Goal: Task Accomplishment & Management: Manage account settings

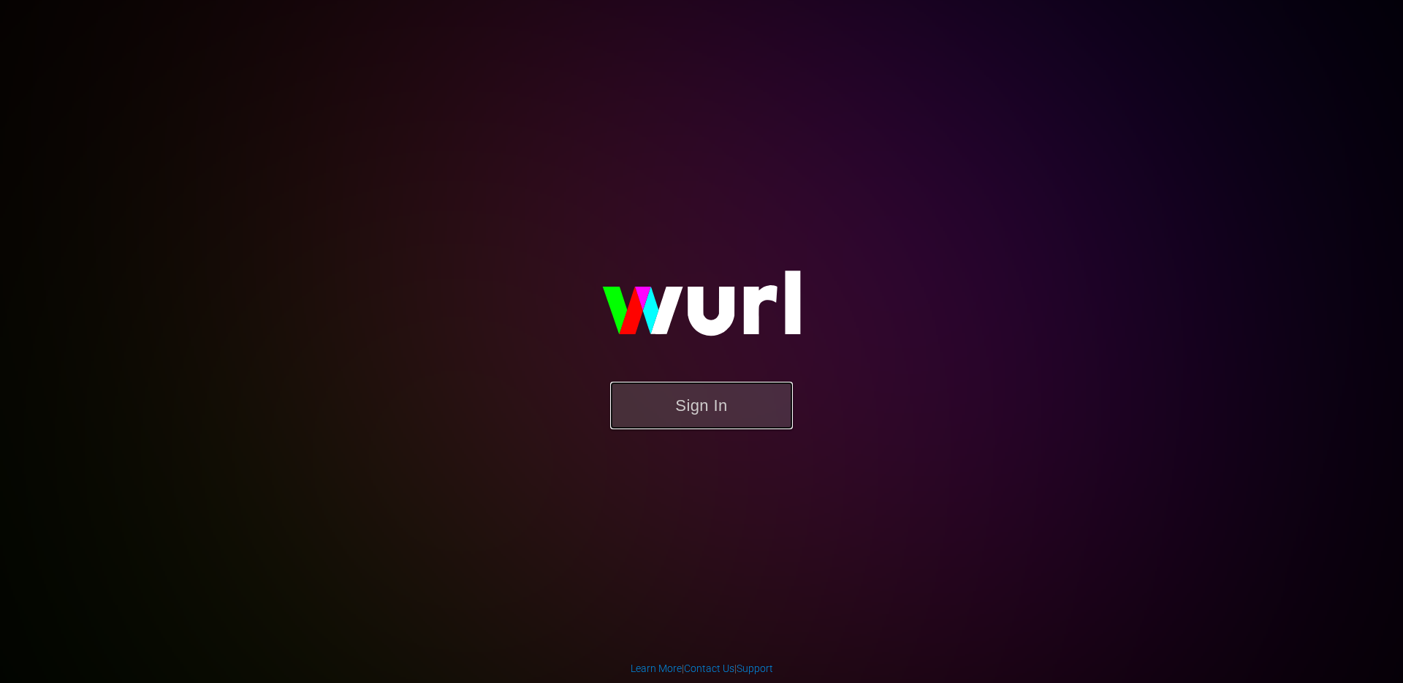
click at [690, 403] on button "Sign In" at bounding box center [701, 406] width 183 height 48
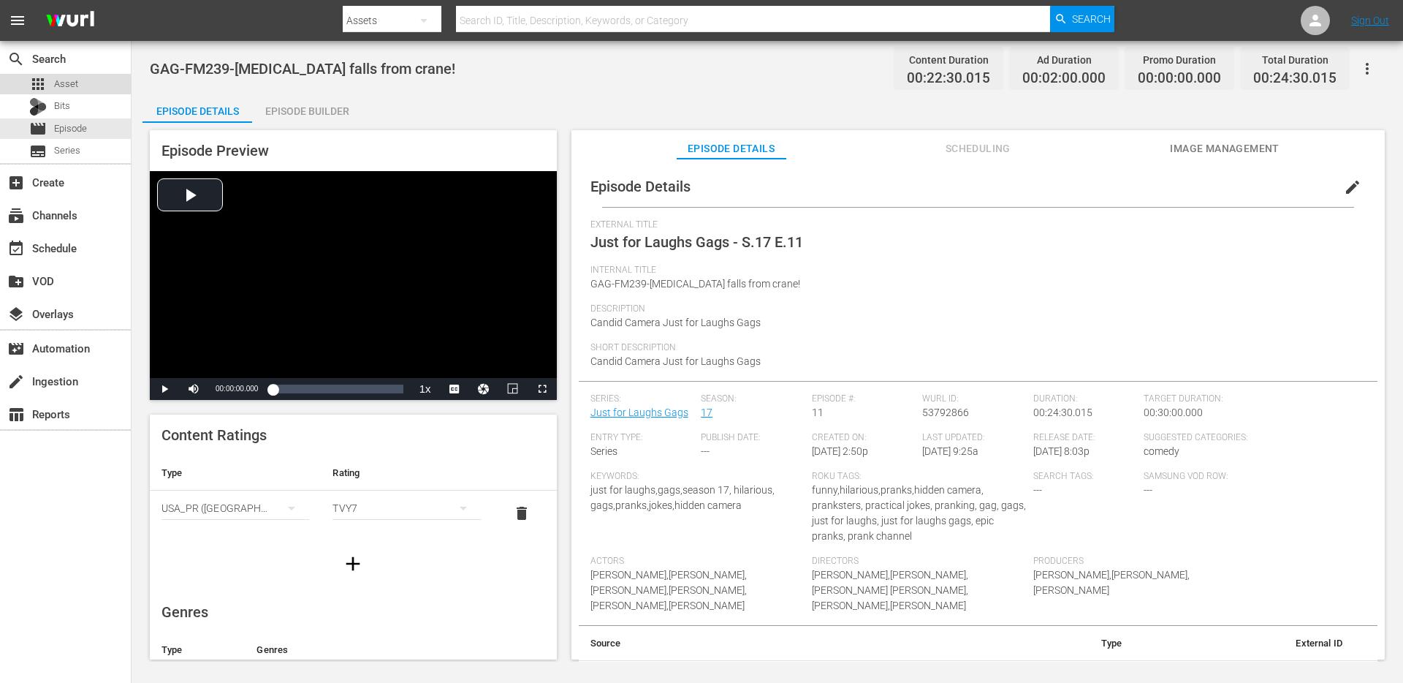
click at [64, 84] on span "Asset" at bounding box center [66, 84] width 24 height 15
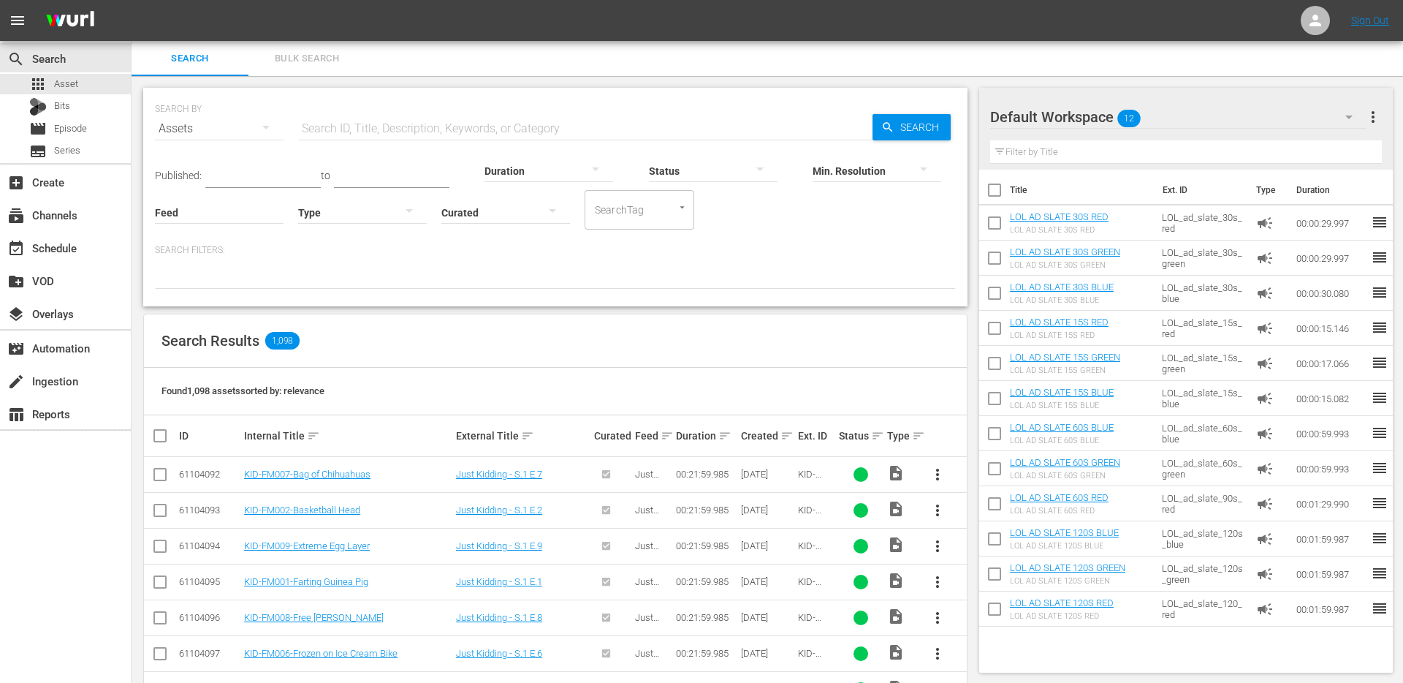
click at [423, 134] on input "text" at bounding box center [585, 128] width 574 height 35
paste input "WGAG6892_4179.mov"
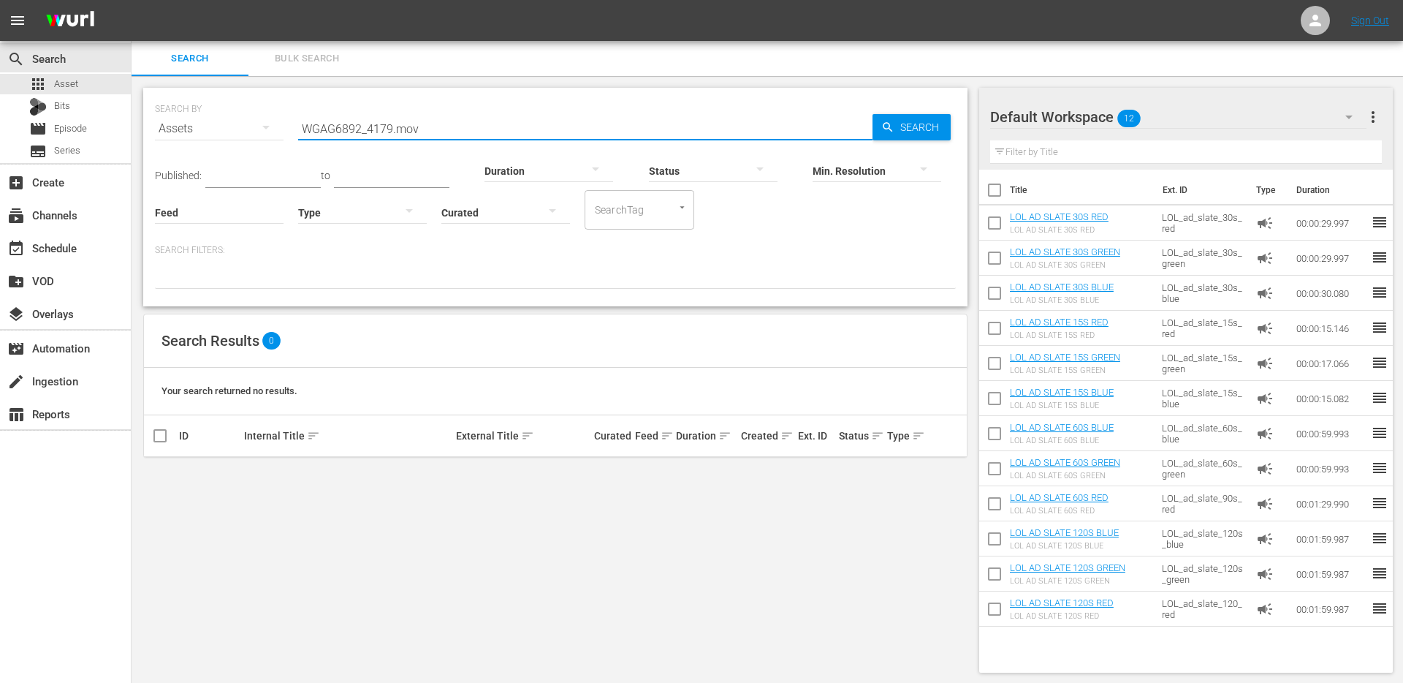
click at [442, 125] on input "WGAG6892_4179.mov" at bounding box center [585, 128] width 574 height 35
click at [380, 121] on input "WGAG6892_4179" at bounding box center [585, 128] width 574 height 35
click at [377, 130] on input "WGAG6892_4179" at bounding box center [585, 128] width 574 height 35
click at [323, 137] on input "WGAG6892" at bounding box center [585, 128] width 574 height 35
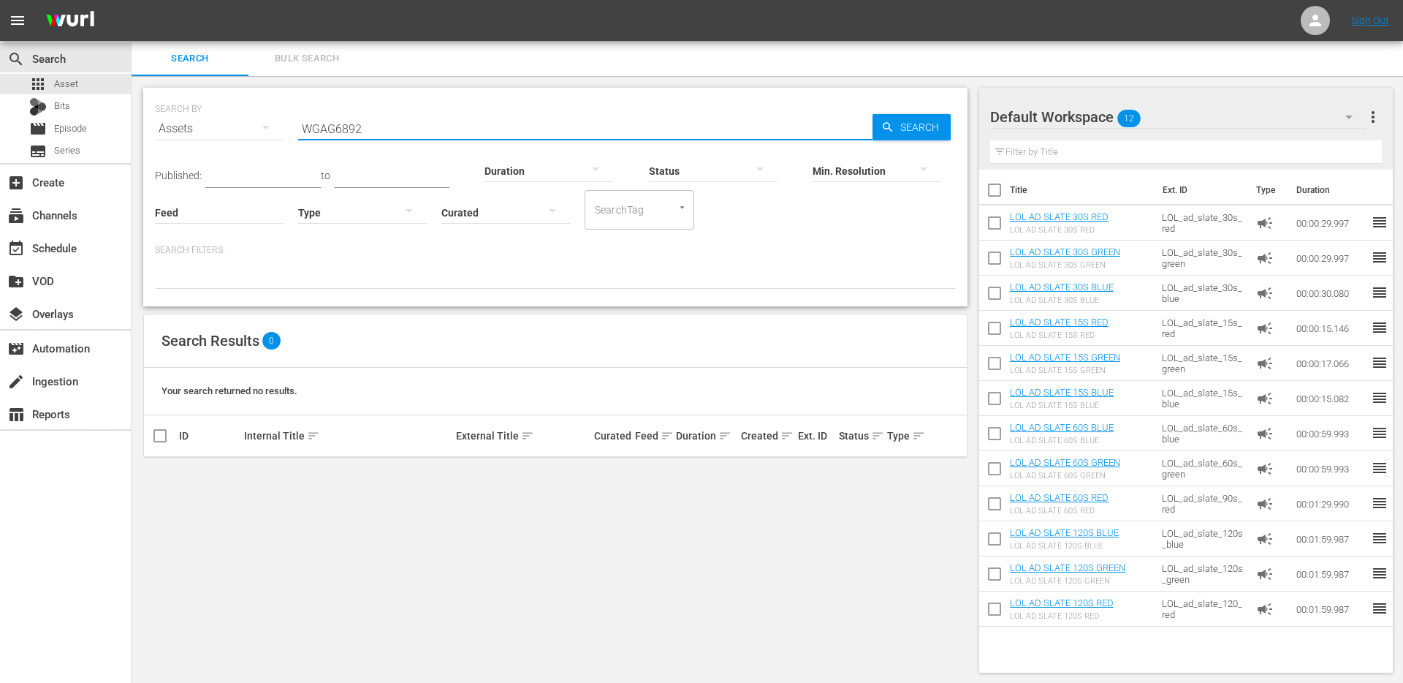
click at [323, 137] on input "WGAG6892" at bounding box center [585, 128] width 574 height 35
paste input "_4179.mov"
click at [363, 134] on input "WGAG6892_4179.mov" at bounding box center [585, 128] width 574 height 35
type input "4179"
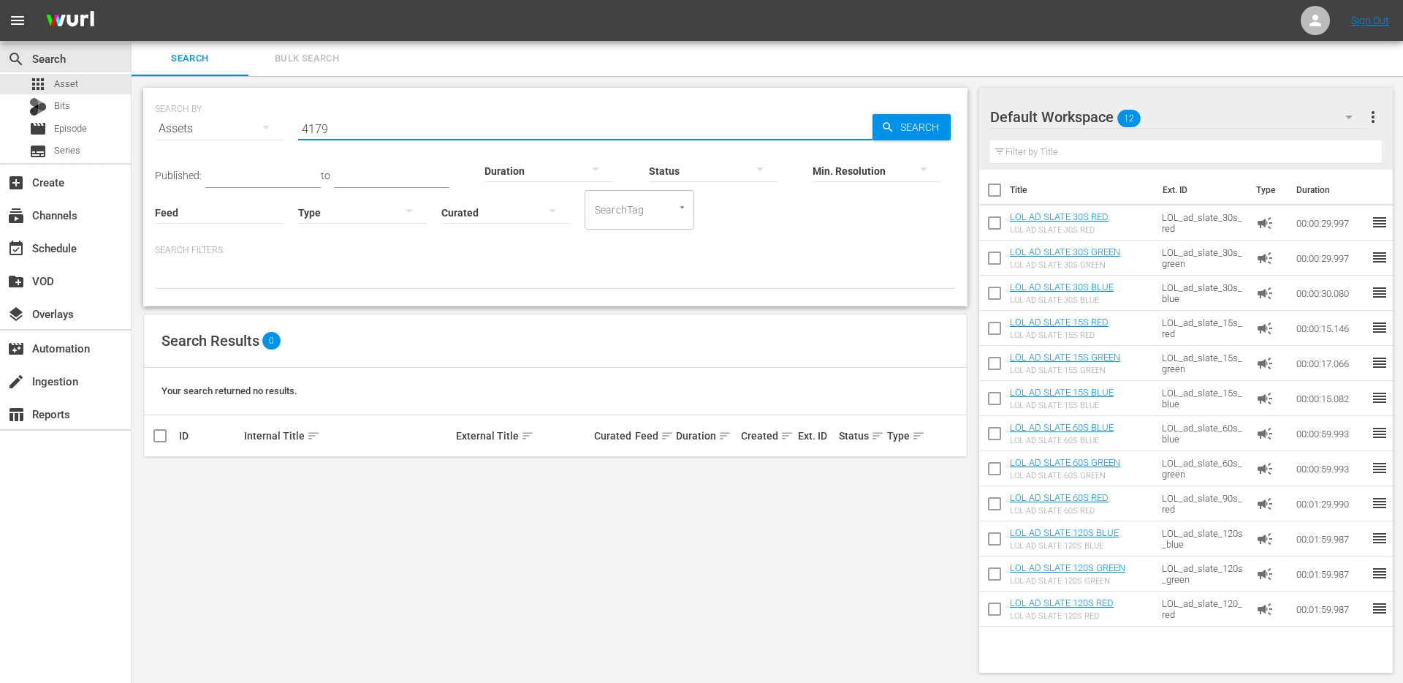
click at [320, 133] on input "4179" at bounding box center [585, 128] width 574 height 35
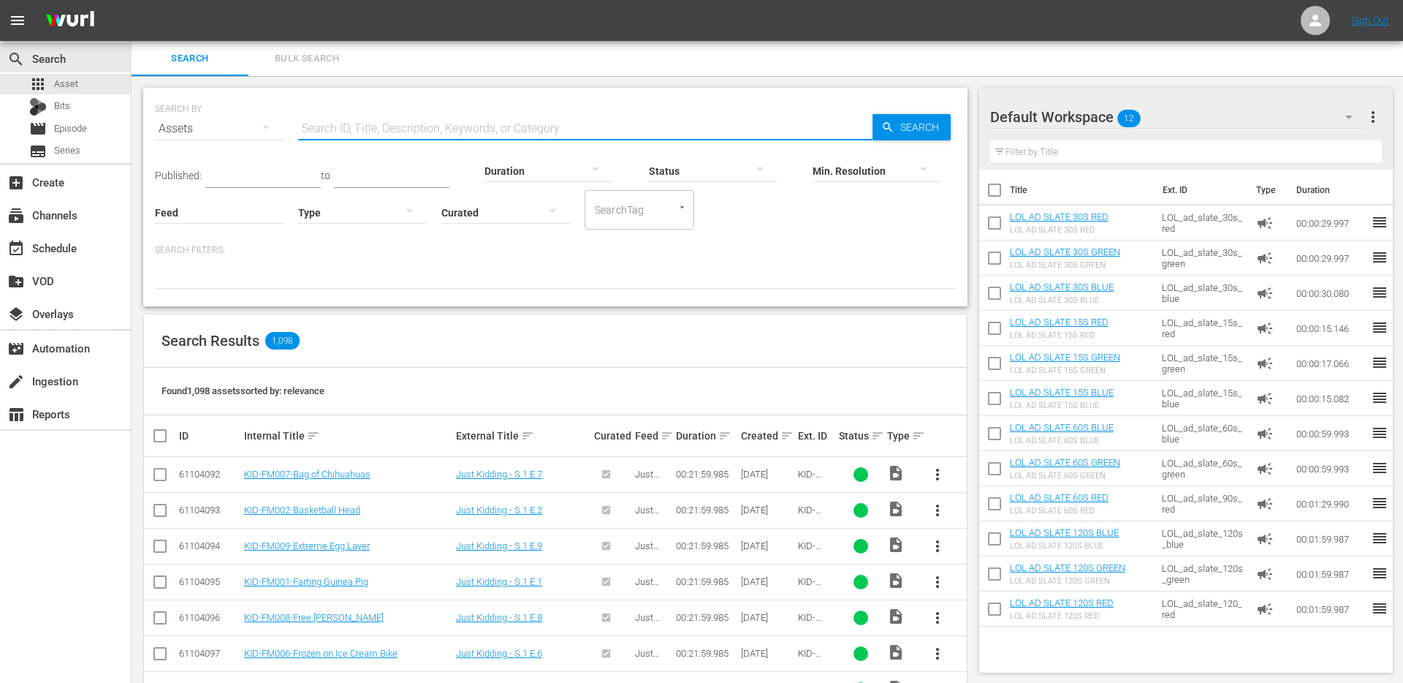
paste input "Getting A Dog Prank"
type input "Getting A Dog Prank"
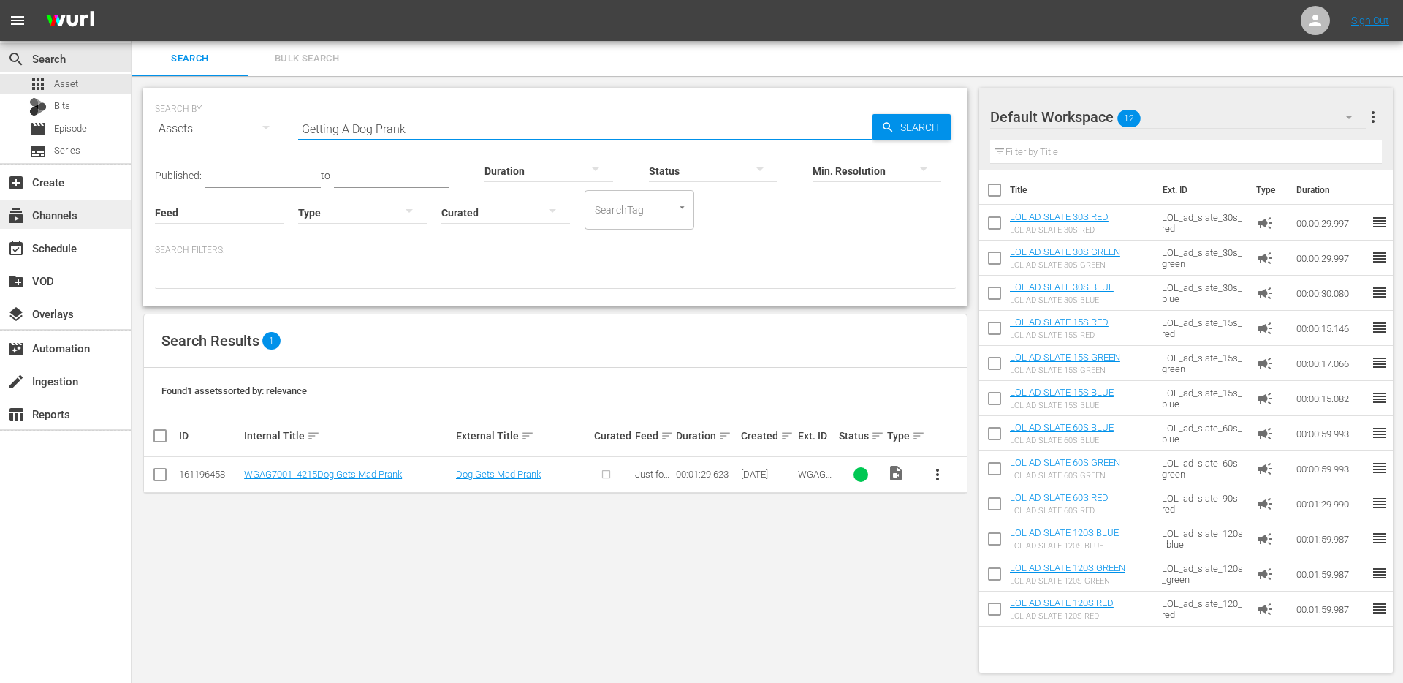
click at [67, 218] on div "subscriptions Channels" at bounding box center [41, 212] width 82 height 13
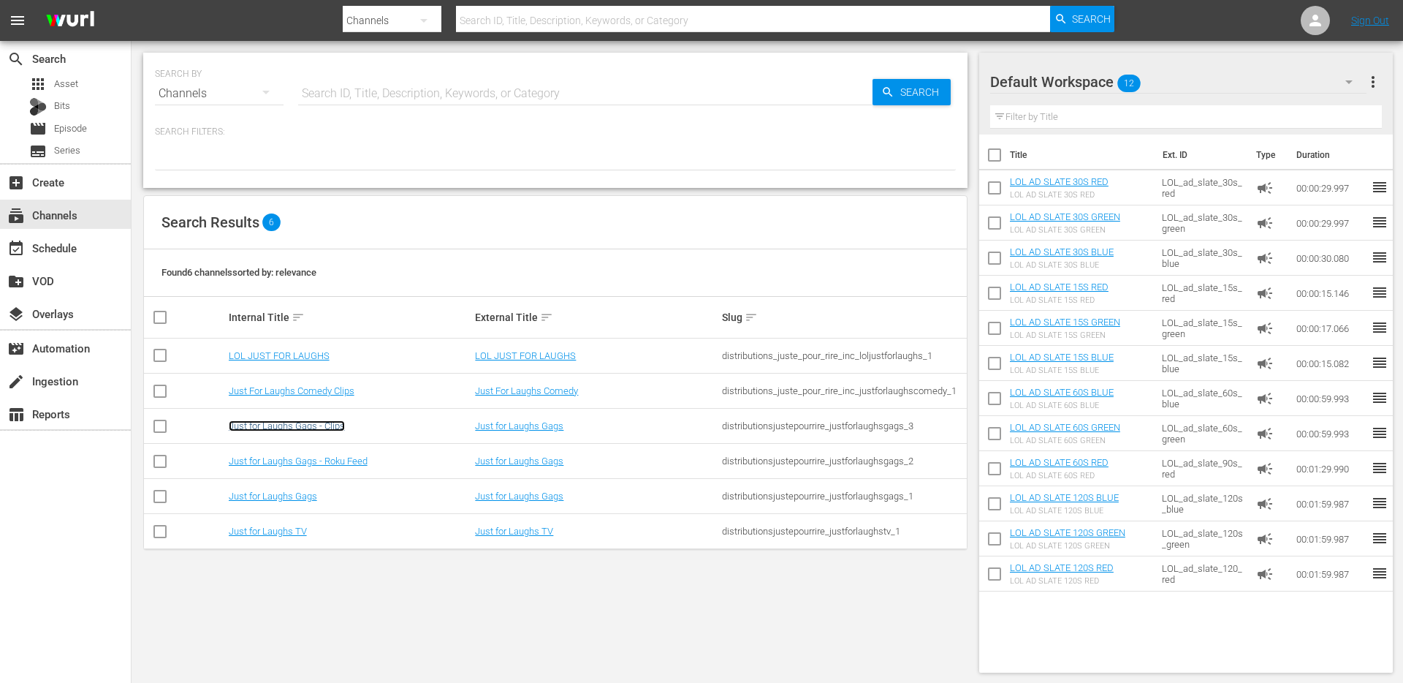
click at [319, 426] on link "Just for Laughs Gags - Clips" at bounding box center [287, 425] width 116 height 11
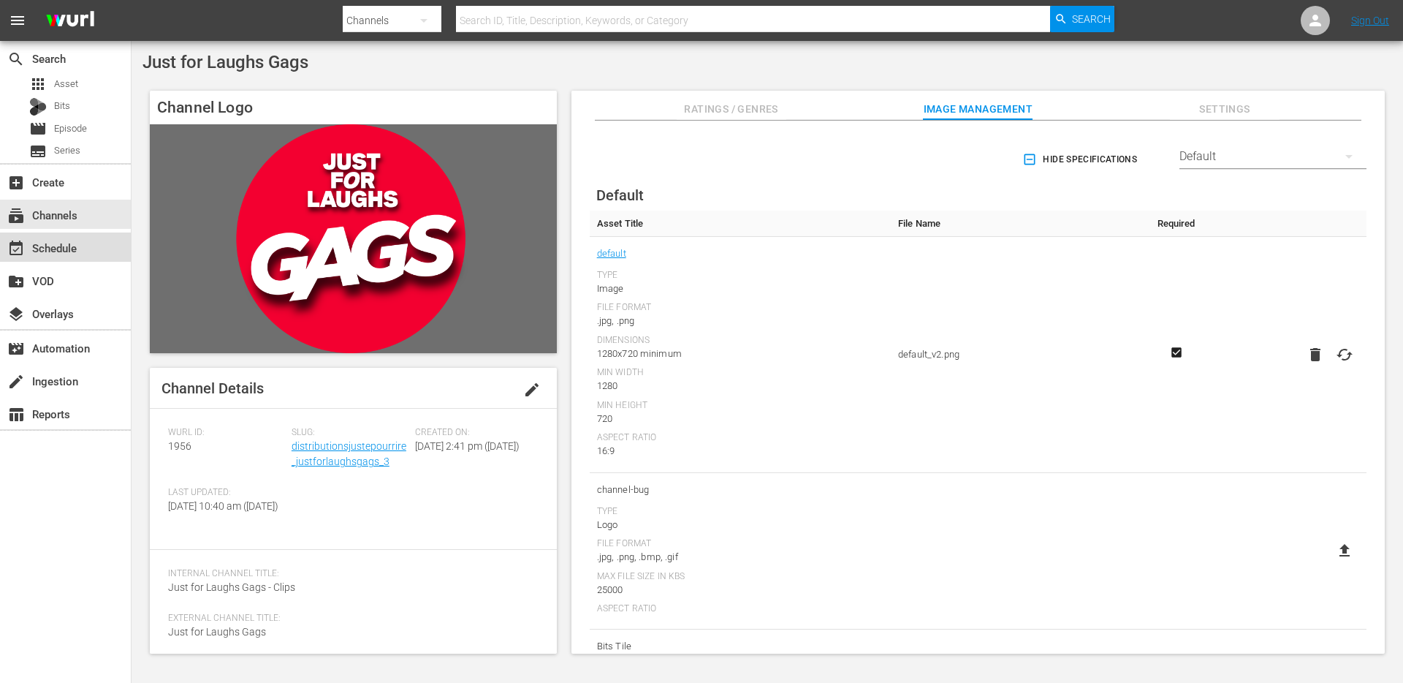
click at [65, 251] on div "event_available Schedule" at bounding box center [41, 245] width 82 height 13
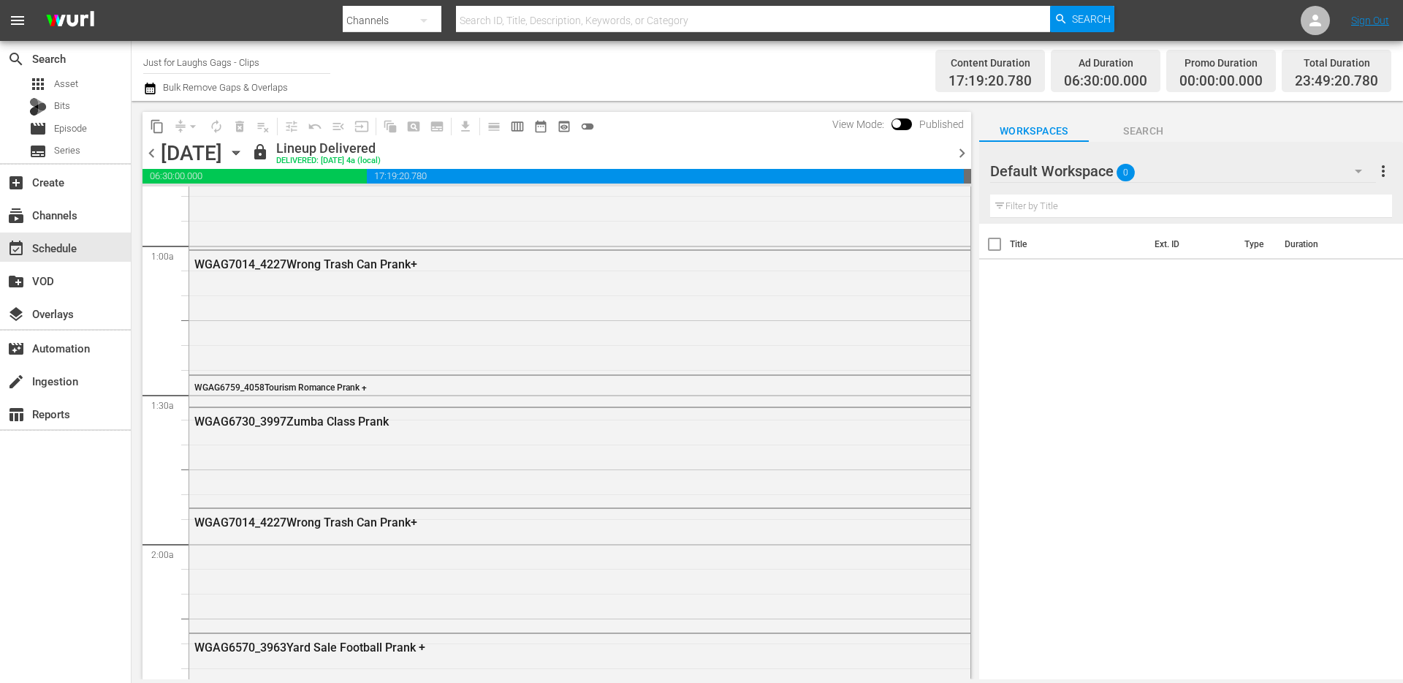
scroll to position [238, 0]
click at [470, 330] on div "WGAG7014_4227Wrong Trash Can Prank+" at bounding box center [579, 312] width 781 height 121
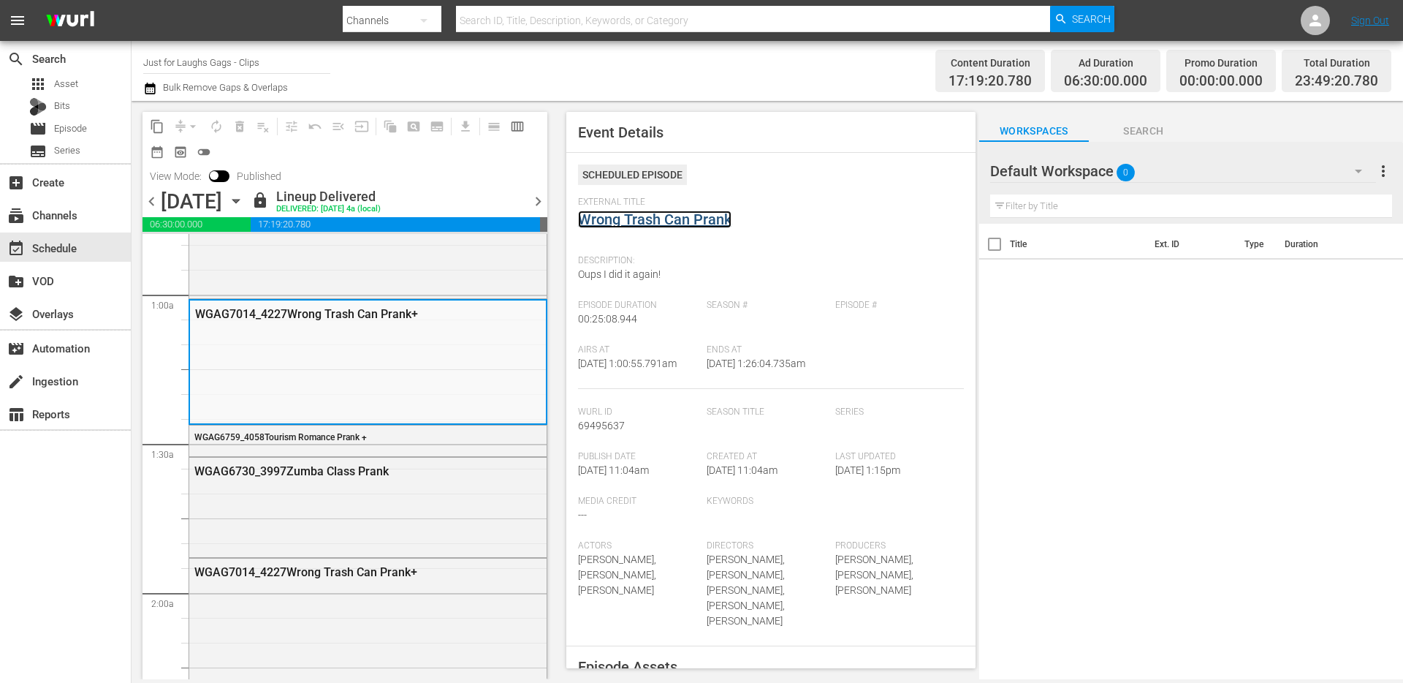
click at [636, 221] on link "Wrong Trash Can Prank" at bounding box center [654, 219] width 153 height 18
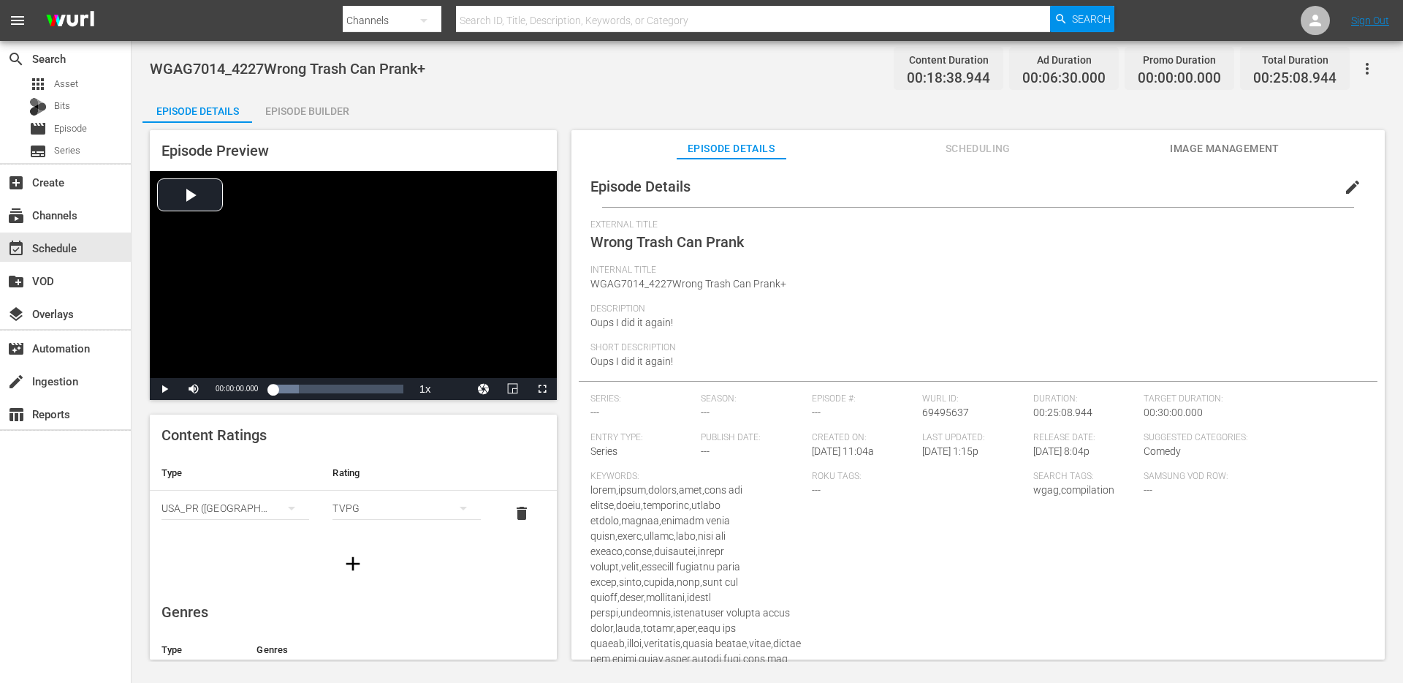
click at [311, 102] on div "Episode Builder" at bounding box center [307, 111] width 110 height 35
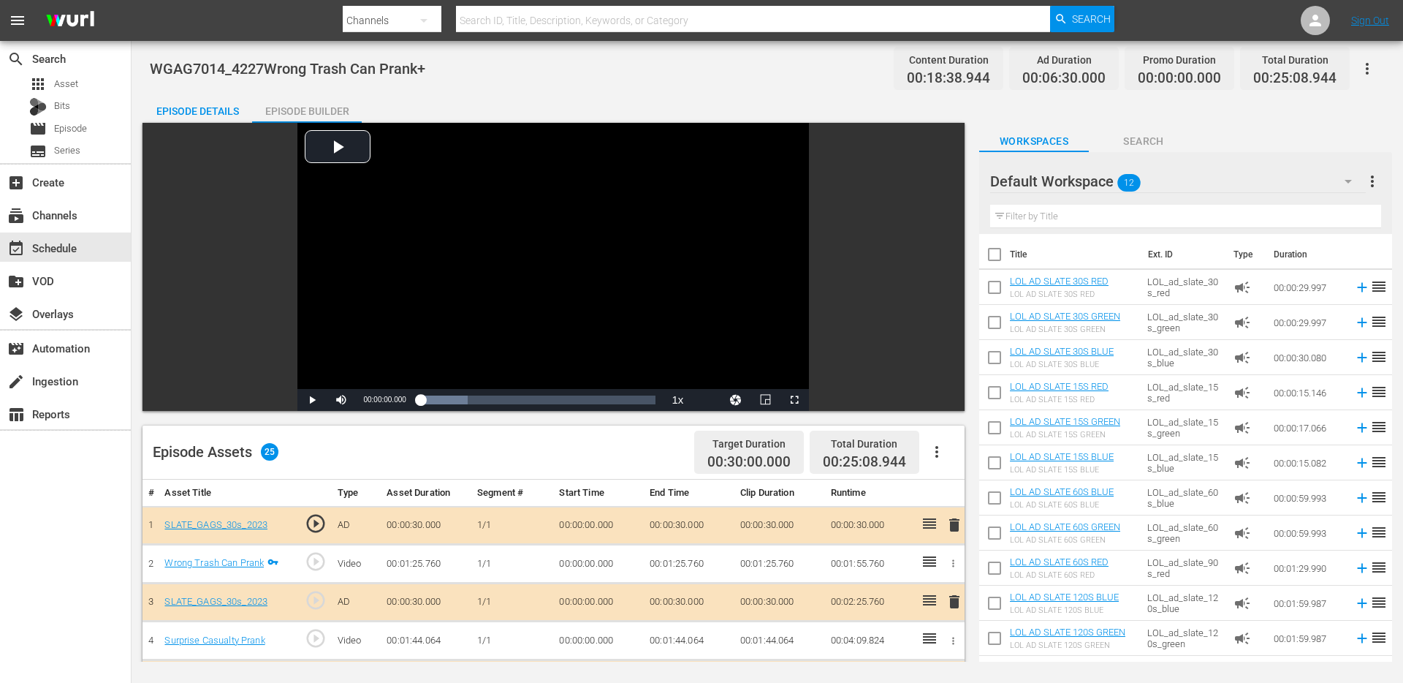
click at [213, 66] on span "WGAG7014_4227Wrong Trash Can Prank+" at bounding box center [288, 69] width 276 height 18
click at [293, 67] on span "WGAG7014_4227Wrong Trash Can Prank+" at bounding box center [288, 69] width 276 height 18
drag, startPoint x: 420, startPoint y: 68, endPoint x: 514, endPoint y: 53, distance: 95.5
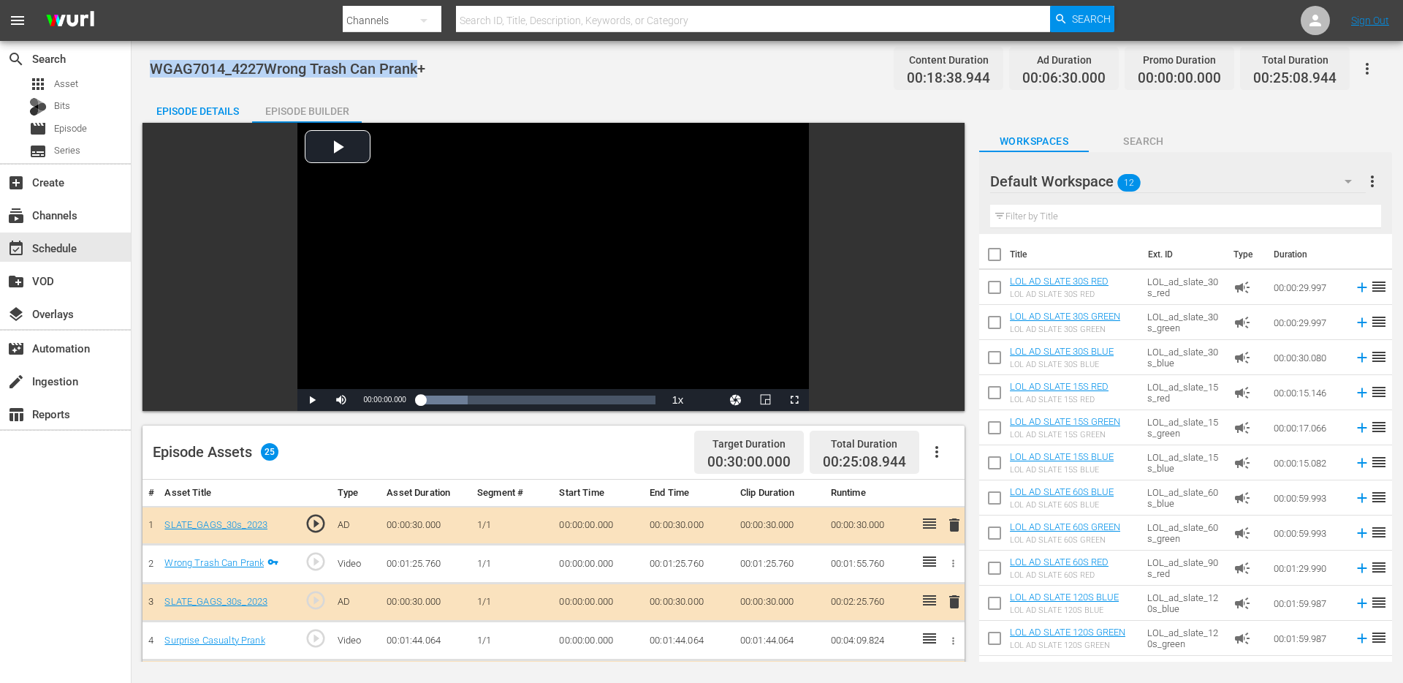
click at [514, 53] on div "WGAG7014_4227Wrong Trash Can Prank+ Content Duration 00:18:38.944 Ad Duration 0…" at bounding box center [767, 68] width 1235 height 33
click at [458, 75] on div "WGAG7014_4227Wrong Trash Can Prank+ Content Duration 00:18:38.944 Ad Duration 0…" at bounding box center [767, 68] width 1235 height 33
drag, startPoint x: 433, startPoint y: 72, endPoint x: 379, endPoint y: 70, distance: 54.1
click at [379, 70] on div "WGAG7014_4227Wrong Trash Can Prank+ Content Duration 00:18:38.944 Ad Duration 0…" at bounding box center [767, 68] width 1235 height 33
click at [415, 69] on span "WGAG7014_4227Wrong Trash Can Prank+" at bounding box center [288, 69] width 276 height 18
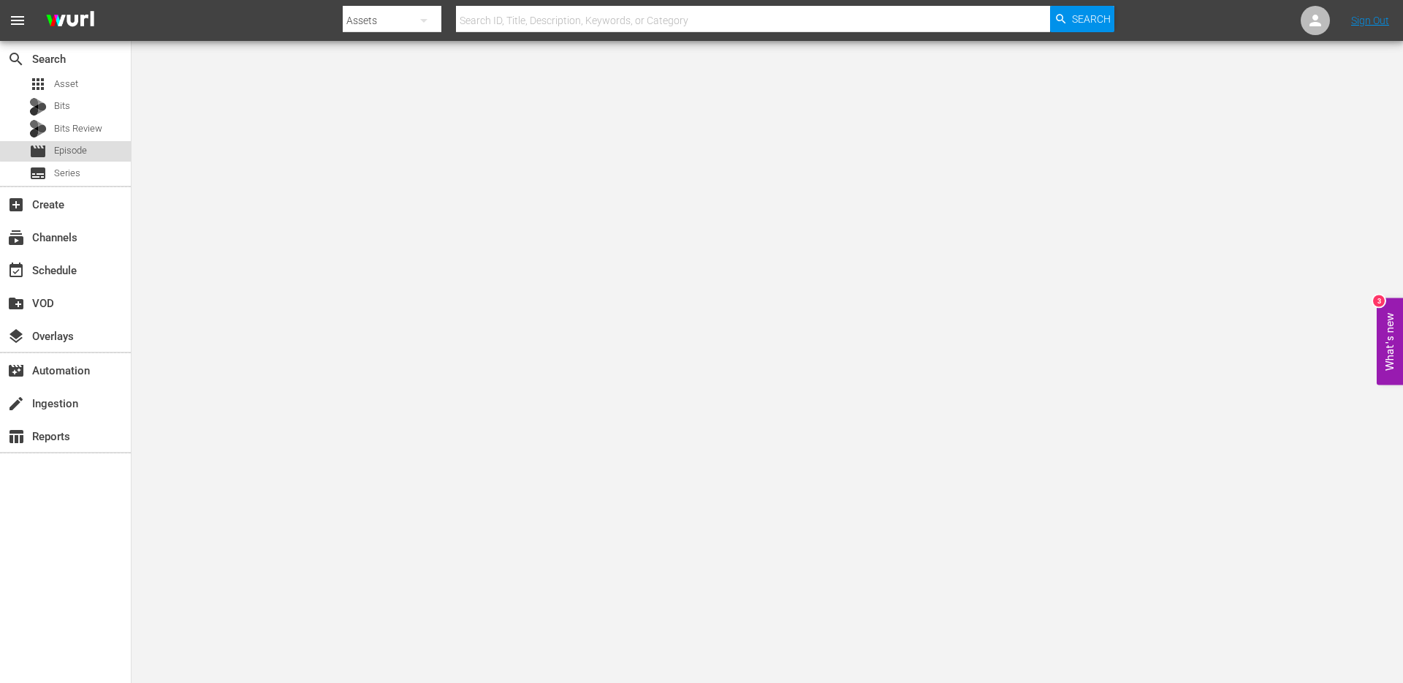
click at [80, 150] on span "Episode" at bounding box center [70, 150] width 33 height 15
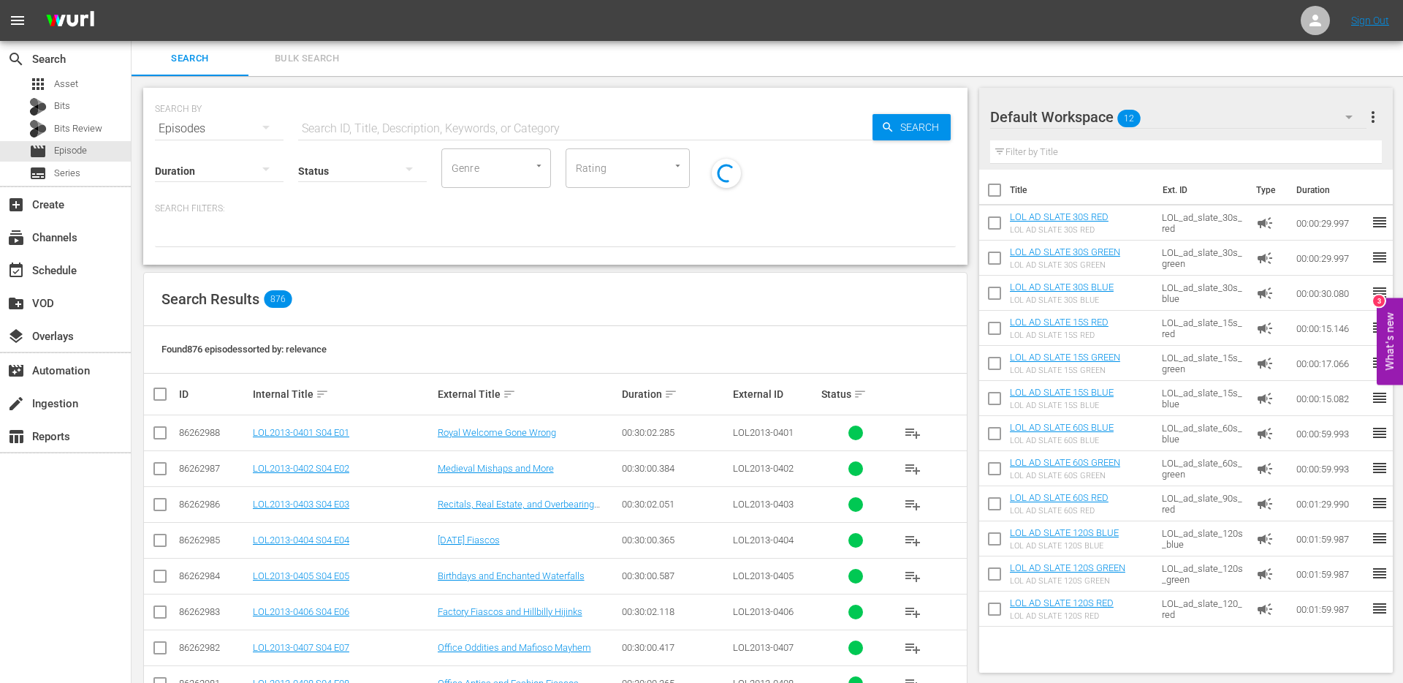
click at [451, 115] on input "text" at bounding box center [585, 128] width 574 height 35
type input "+"
paste input "Getting A Dog Prank"
type input "Getting A Dog Prank"
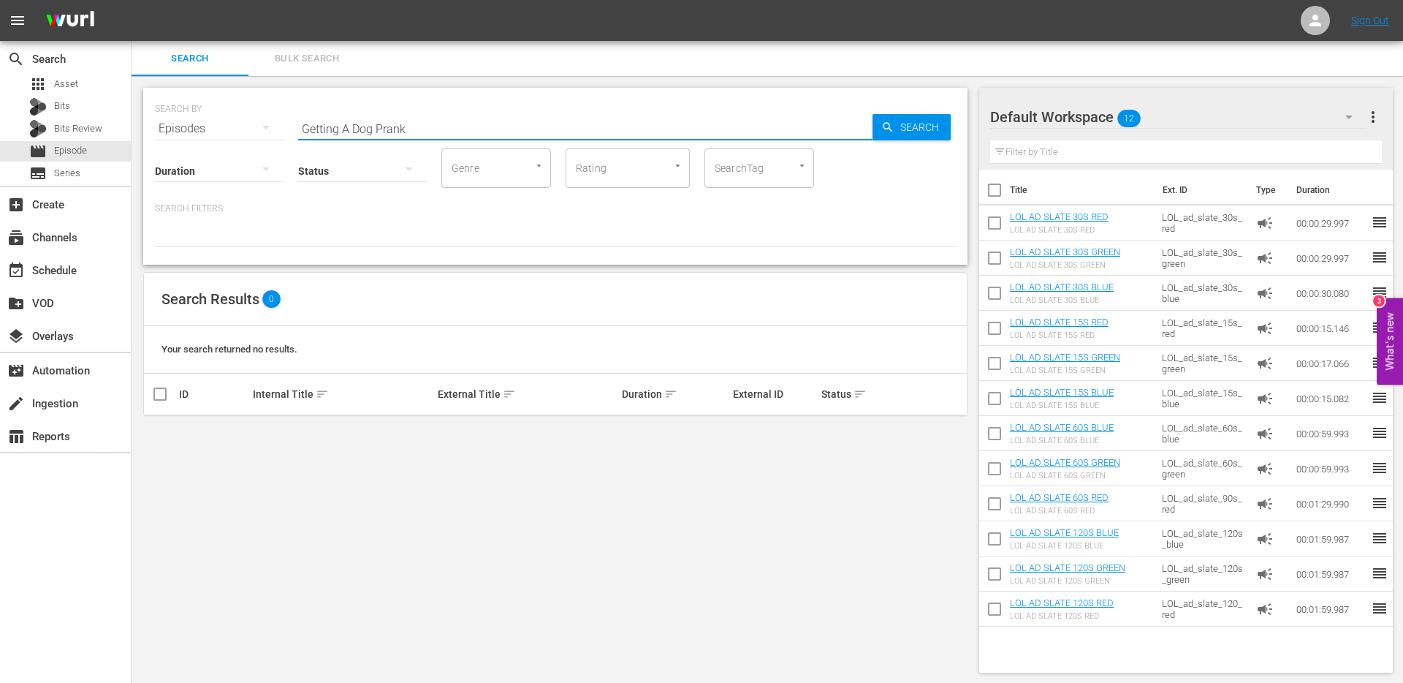
click at [395, 124] on input "Getting A Dog Prank" at bounding box center [585, 128] width 574 height 35
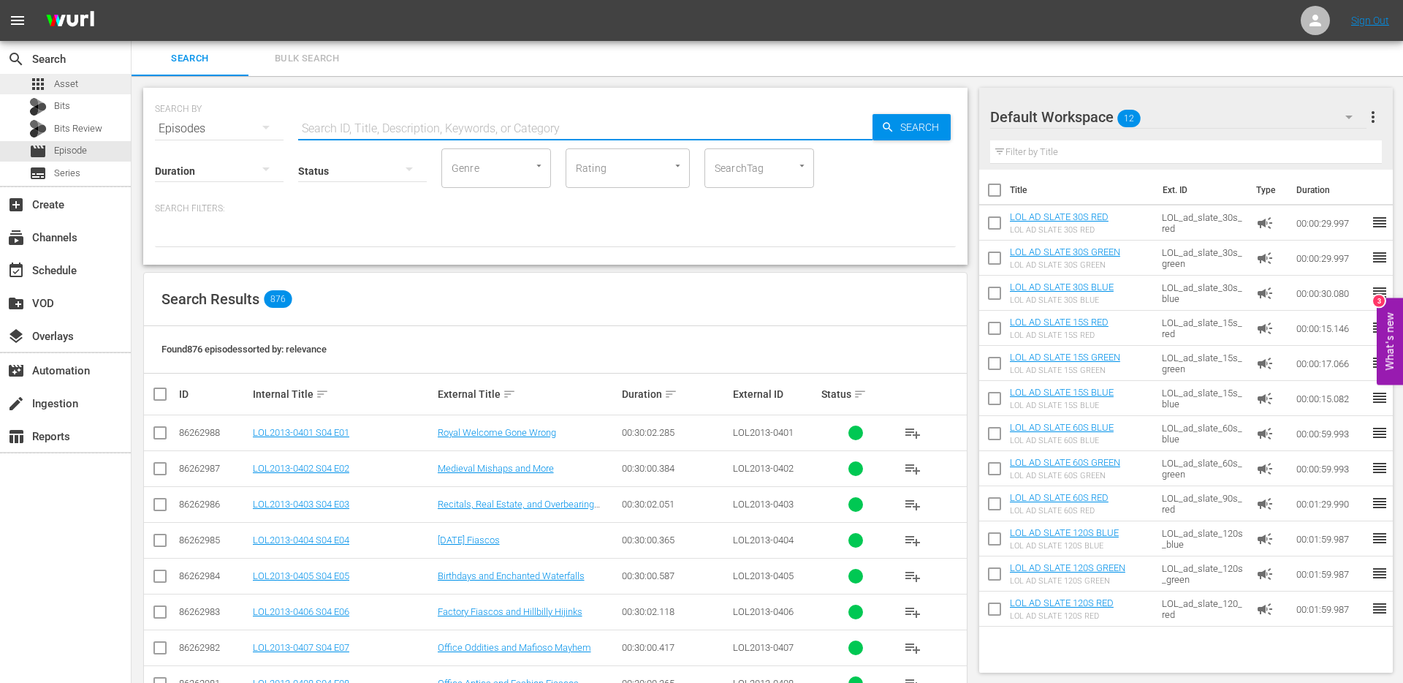
click at [69, 80] on span "Asset" at bounding box center [66, 84] width 24 height 15
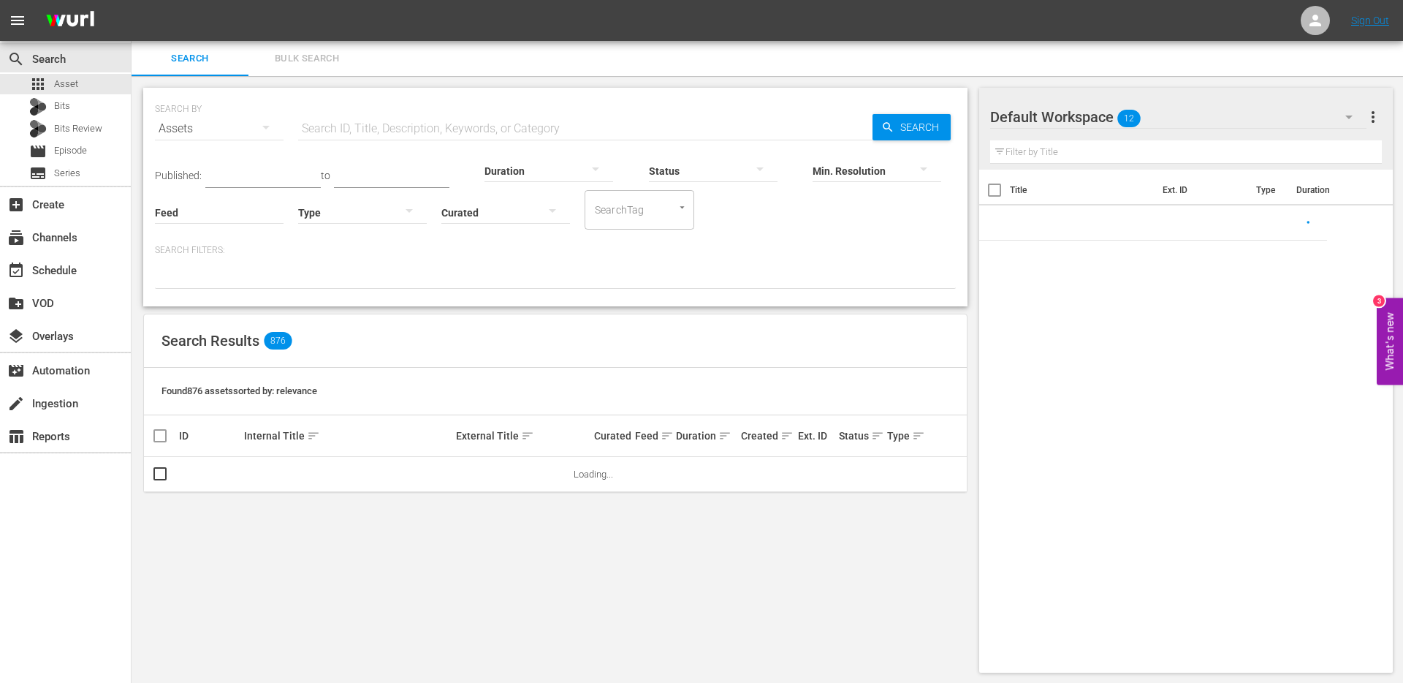
click at [351, 135] on input "text" at bounding box center [585, 128] width 574 height 35
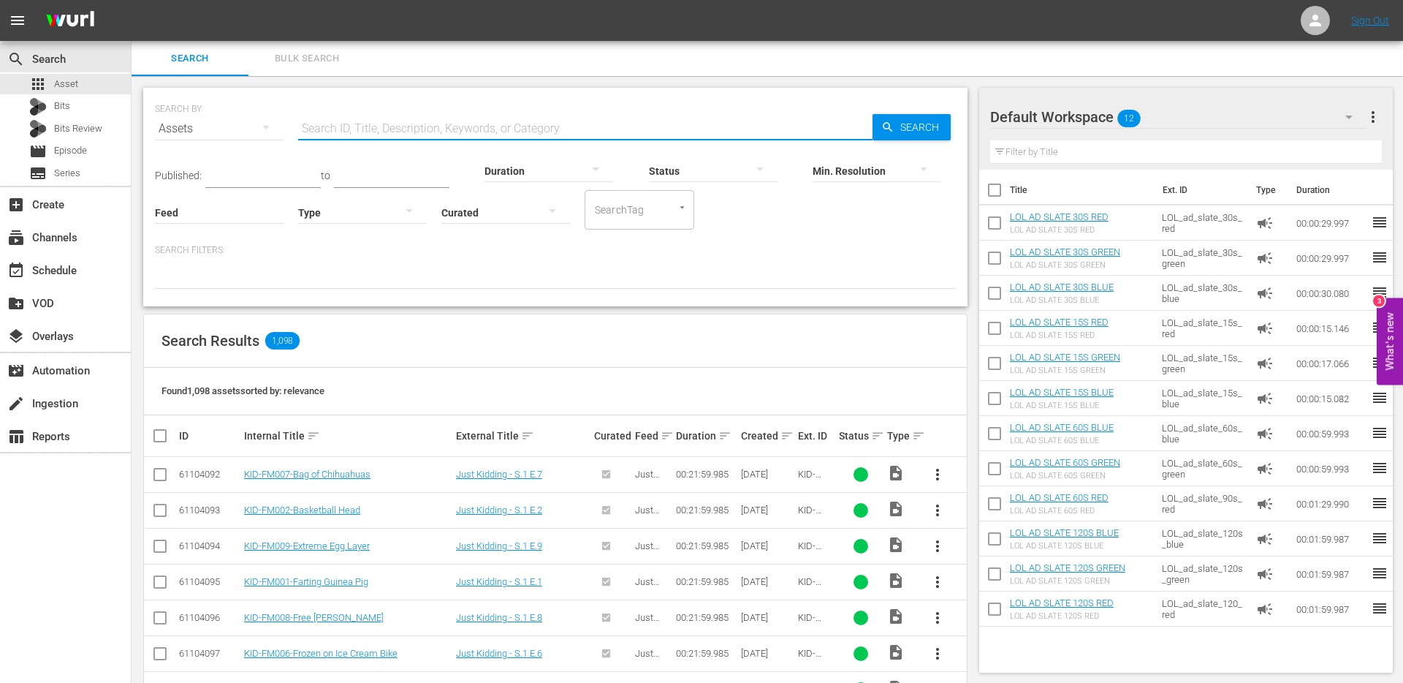
paste input "Getting A Dog Prank"
type input "Getting A Dog Prank"
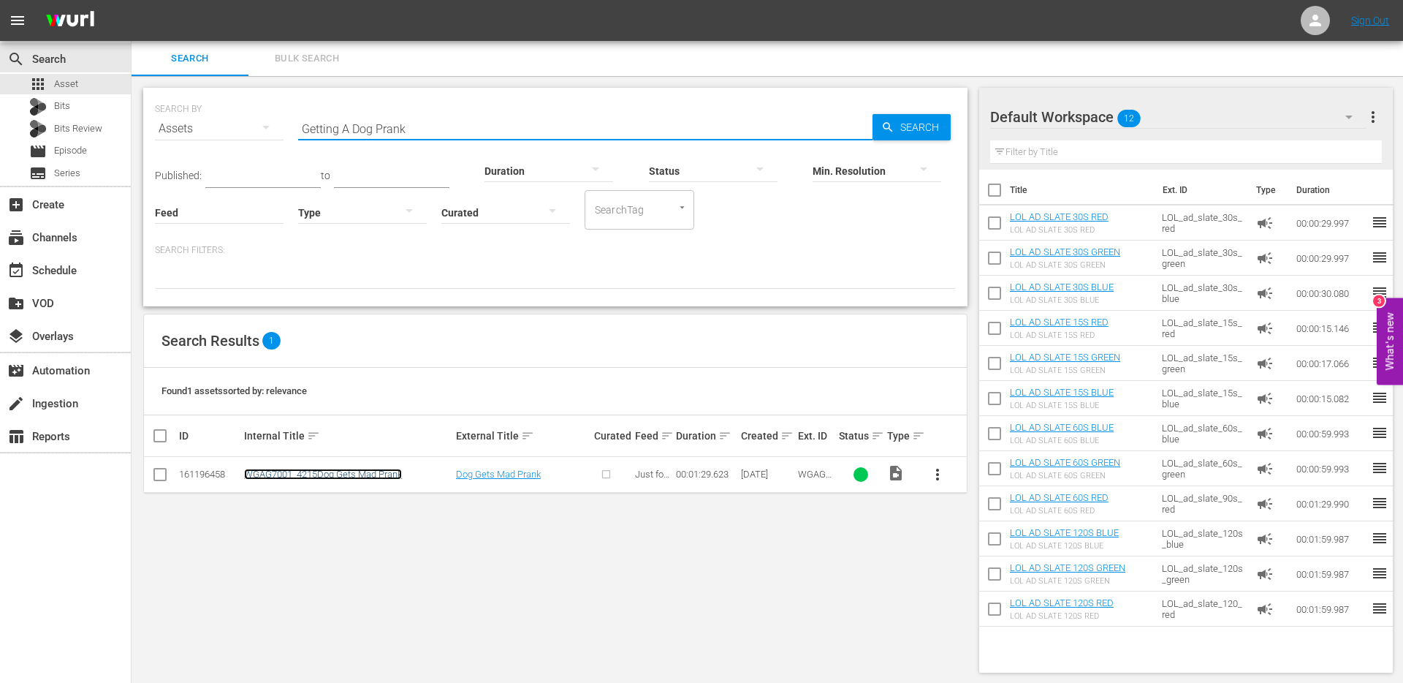
click at [369, 471] on link "WGAG7001_4215Dog Gets Mad Prank" at bounding box center [323, 473] width 158 height 11
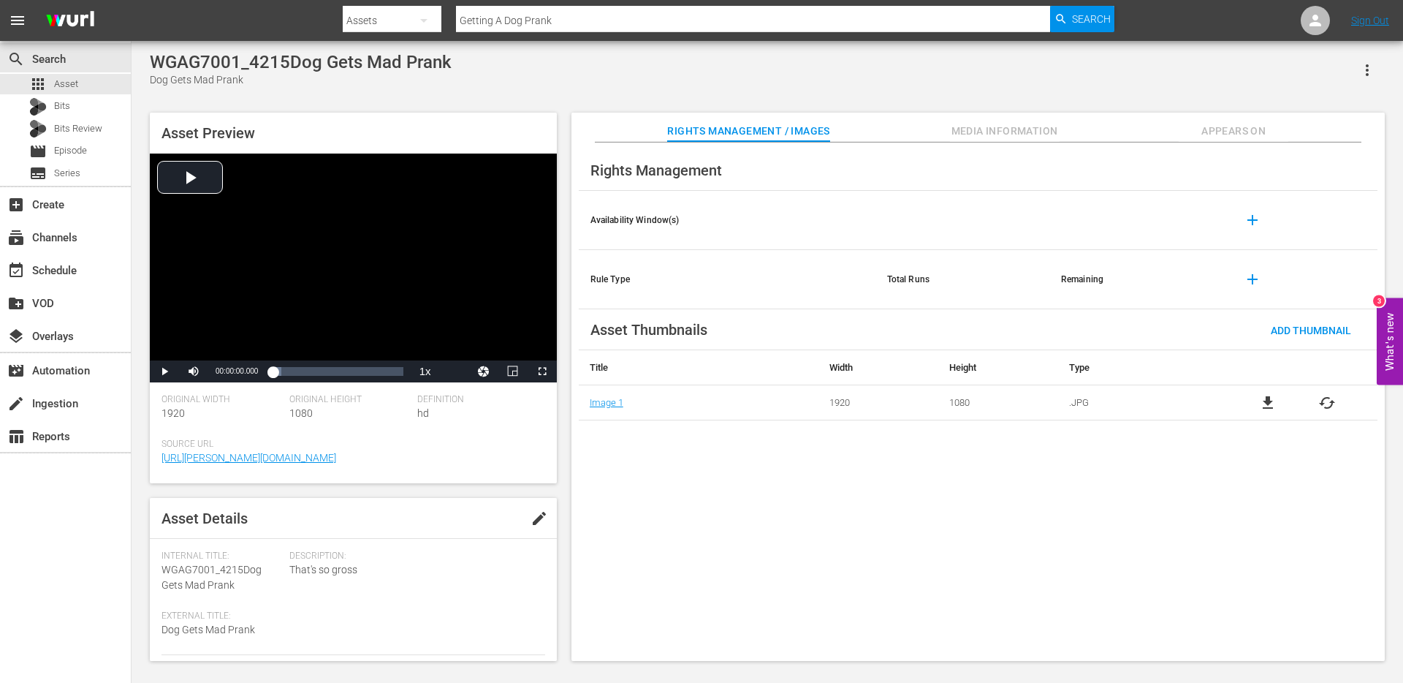
click at [1242, 134] on span "Appears On" at bounding box center [1234, 131] width 110 height 18
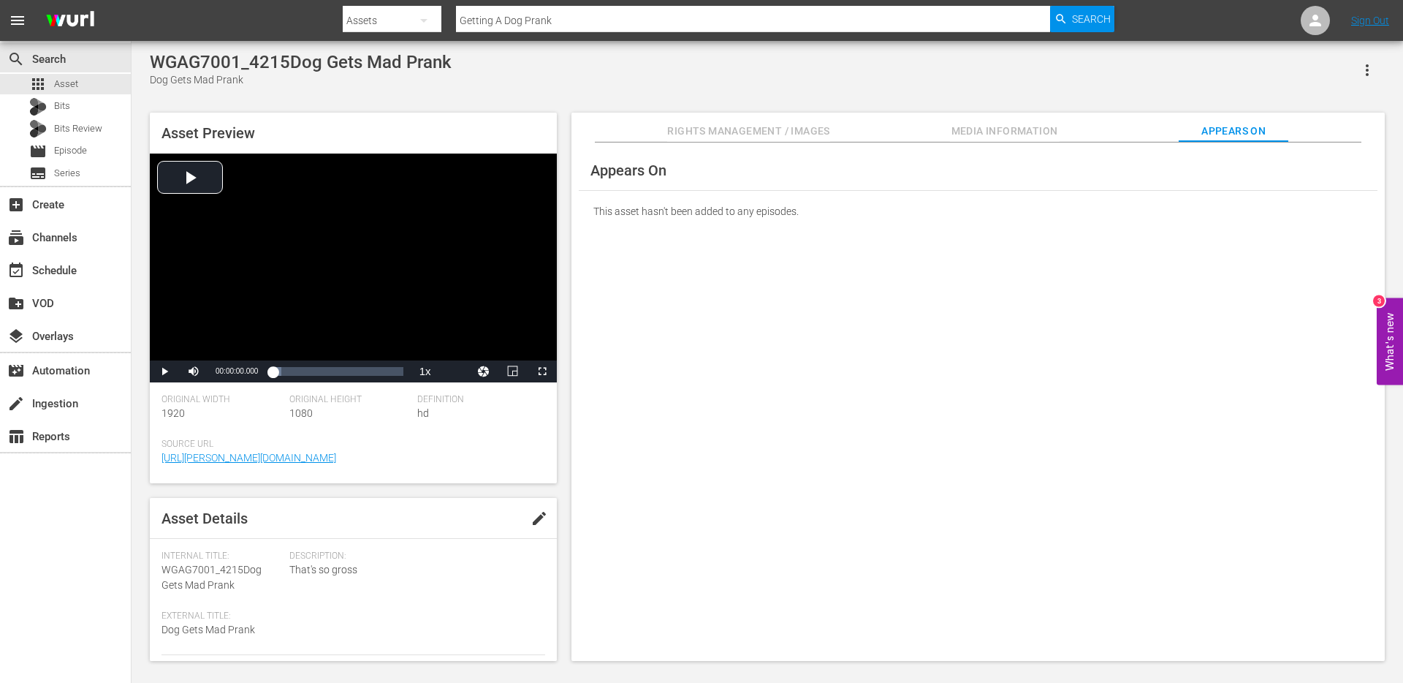
click at [737, 143] on div "Appears On This asset hasn't been added to any episodes." at bounding box center [978, 402] width 813 height 519
click at [738, 137] on span "Rights Management / Images" at bounding box center [748, 131] width 162 height 18
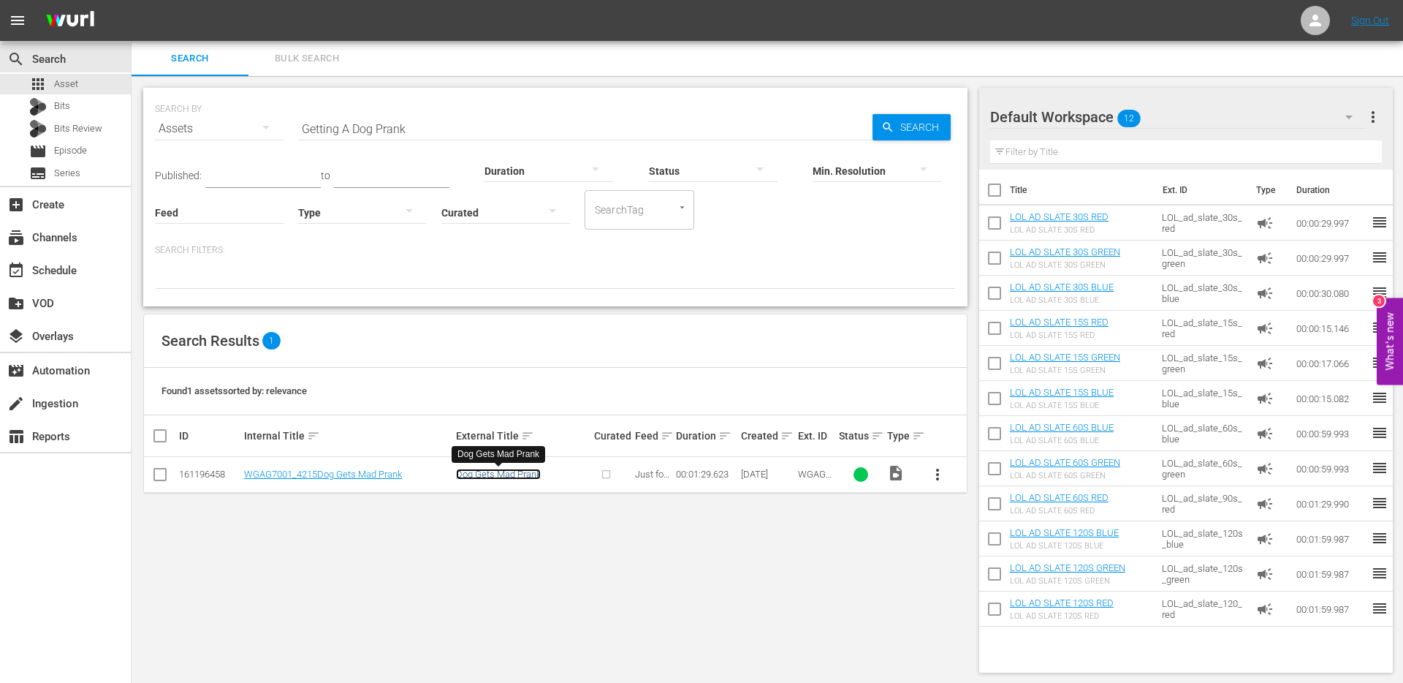
click at [499, 474] on link "Dog Gets Mad Prank" at bounding box center [498, 473] width 85 height 11
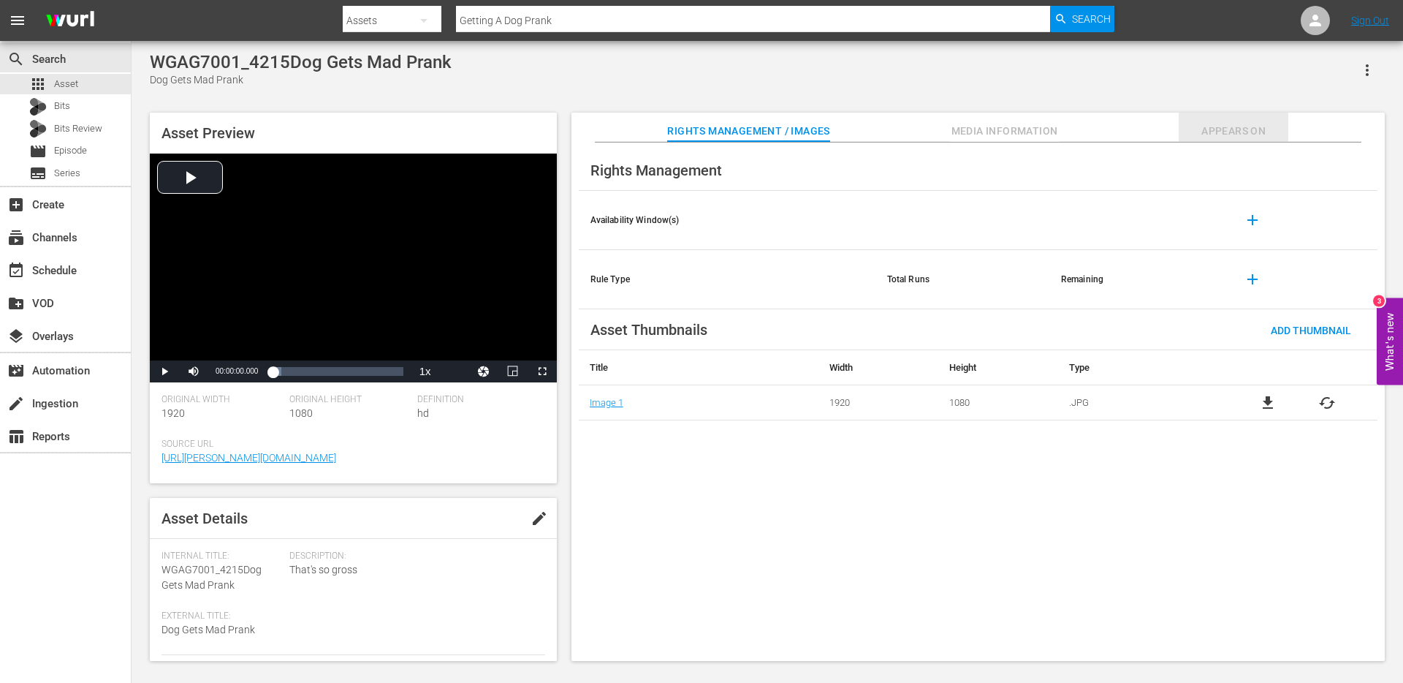
click at [1262, 124] on span "Appears On" at bounding box center [1234, 131] width 110 height 18
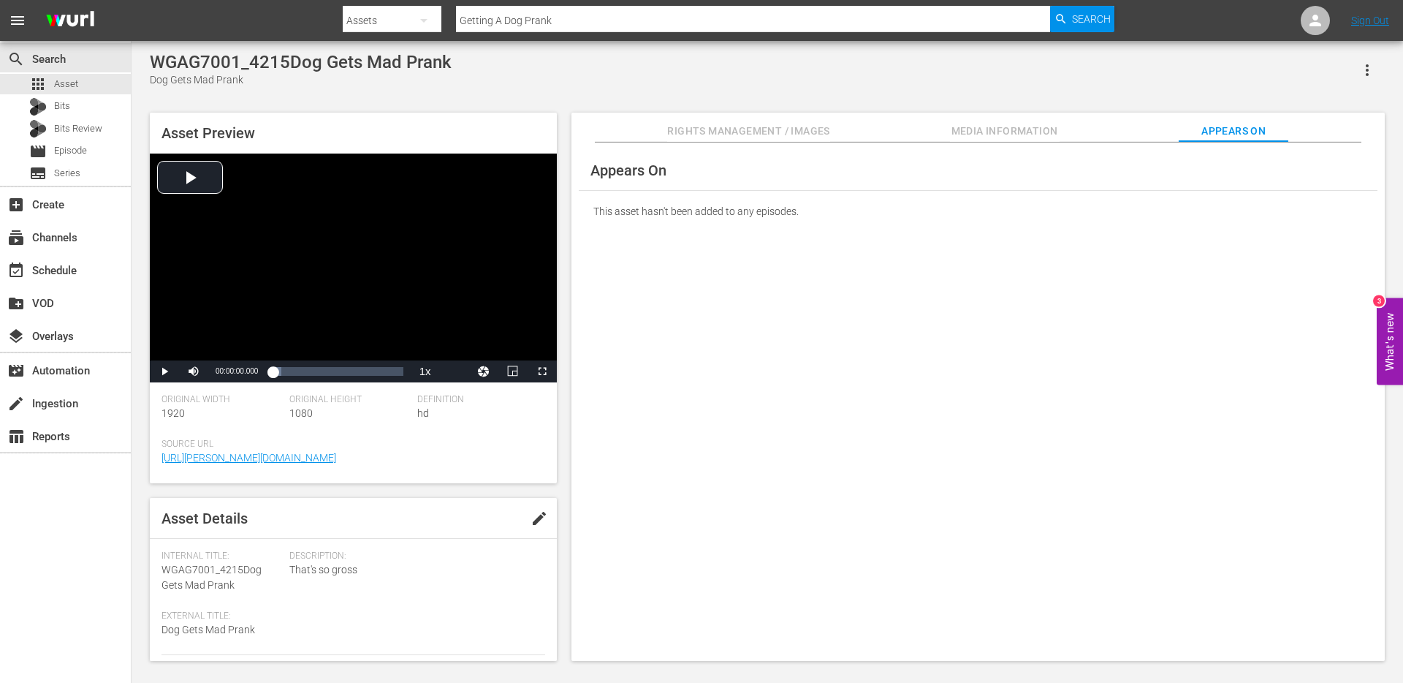
click at [1073, 118] on div "Rights Management / Images Media Information Appears On" at bounding box center [978, 127] width 740 height 29
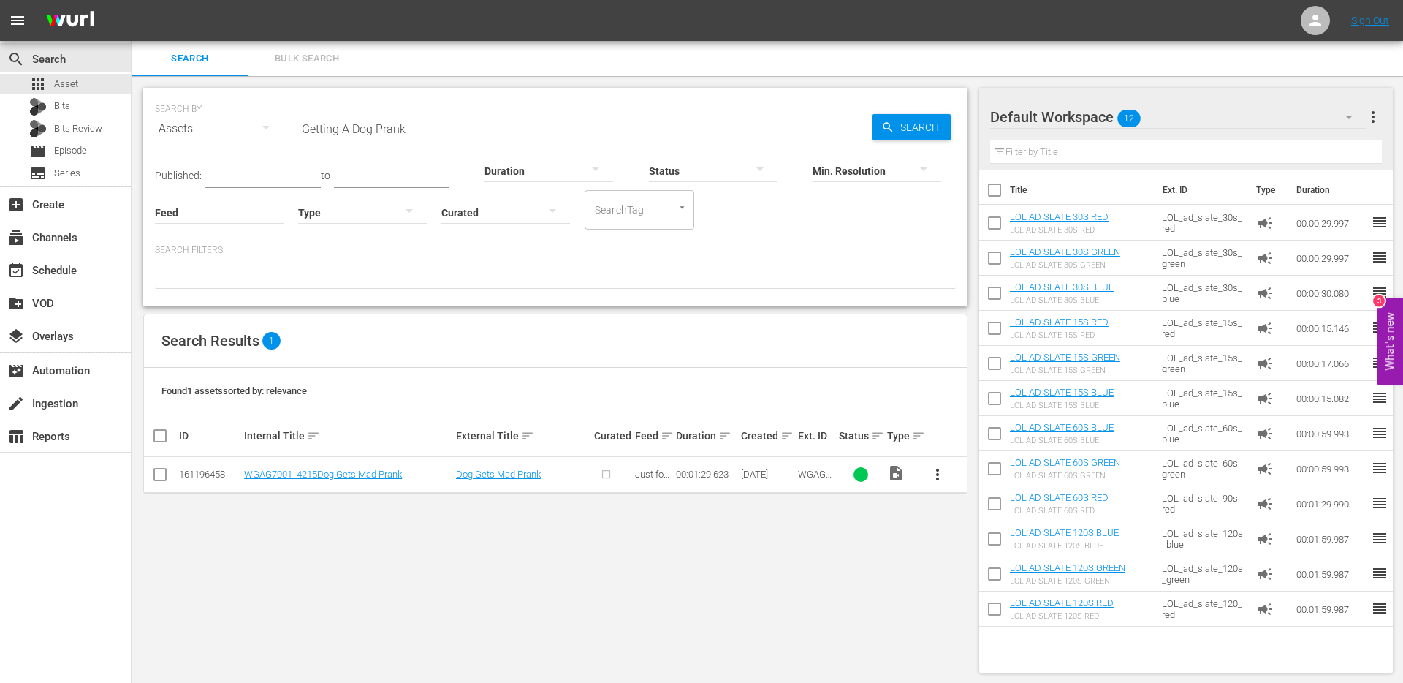
click at [349, 132] on input "Getting A Dog Prank" at bounding box center [585, 128] width 574 height 35
click at [64, 172] on span "Series" at bounding box center [67, 173] width 26 height 15
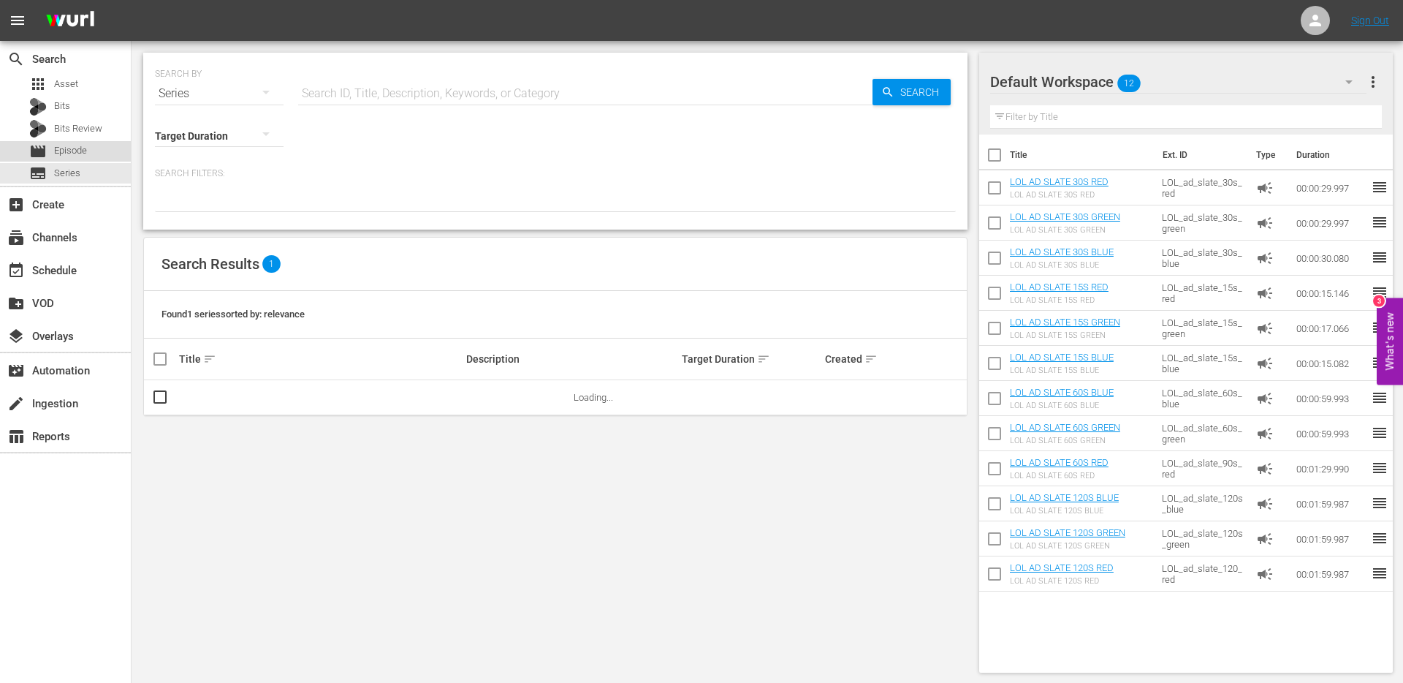
click at [73, 156] on span "Episode" at bounding box center [70, 150] width 33 height 15
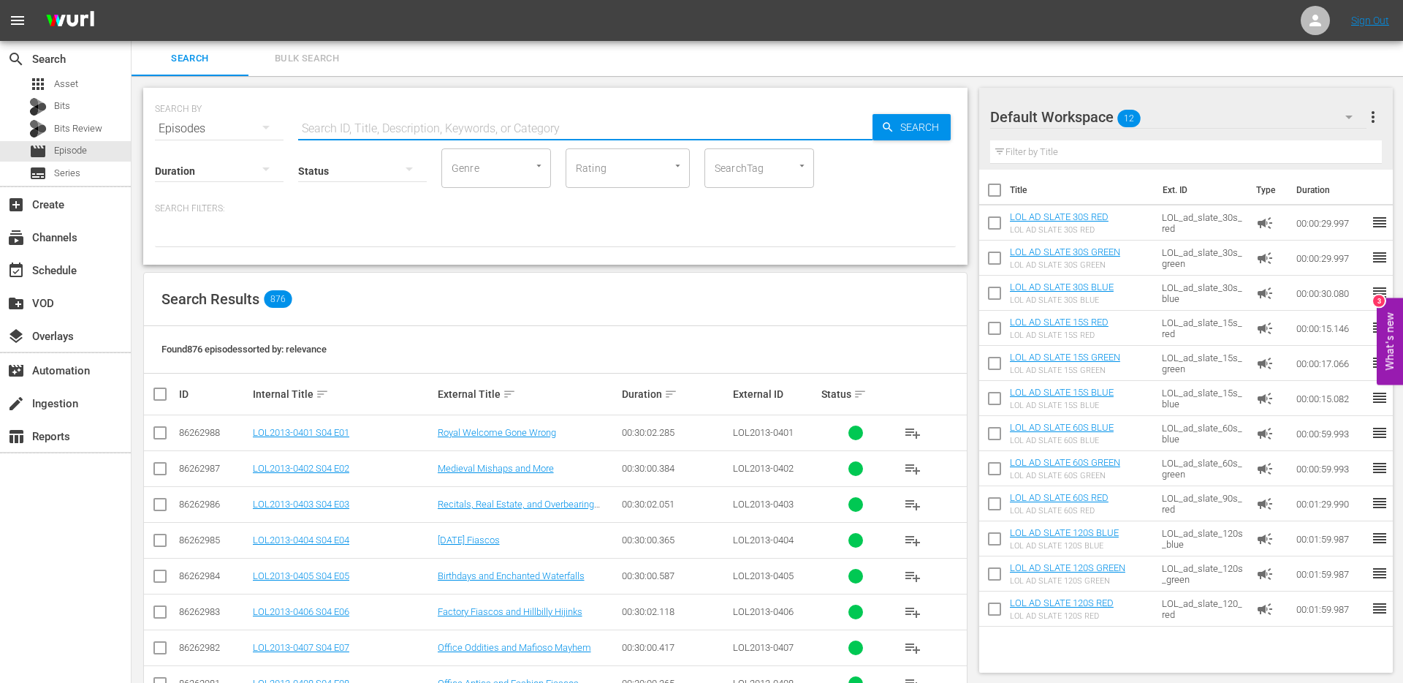
click at [354, 134] on input "text" at bounding box center [585, 128] width 574 height 35
click at [79, 88] on div "apps Asset" at bounding box center [65, 84] width 131 height 20
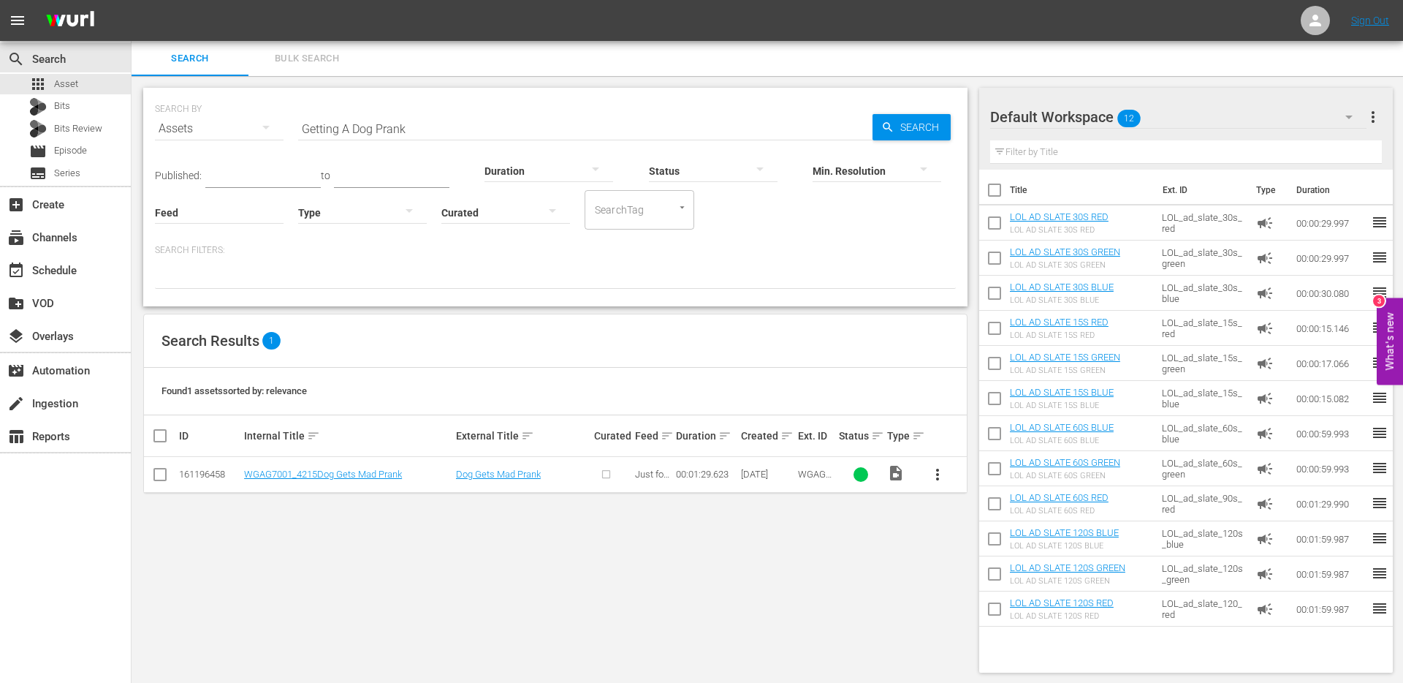
click at [353, 137] on input "Getting A Dog Prank" at bounding box center [585, 128] width 574 height 35
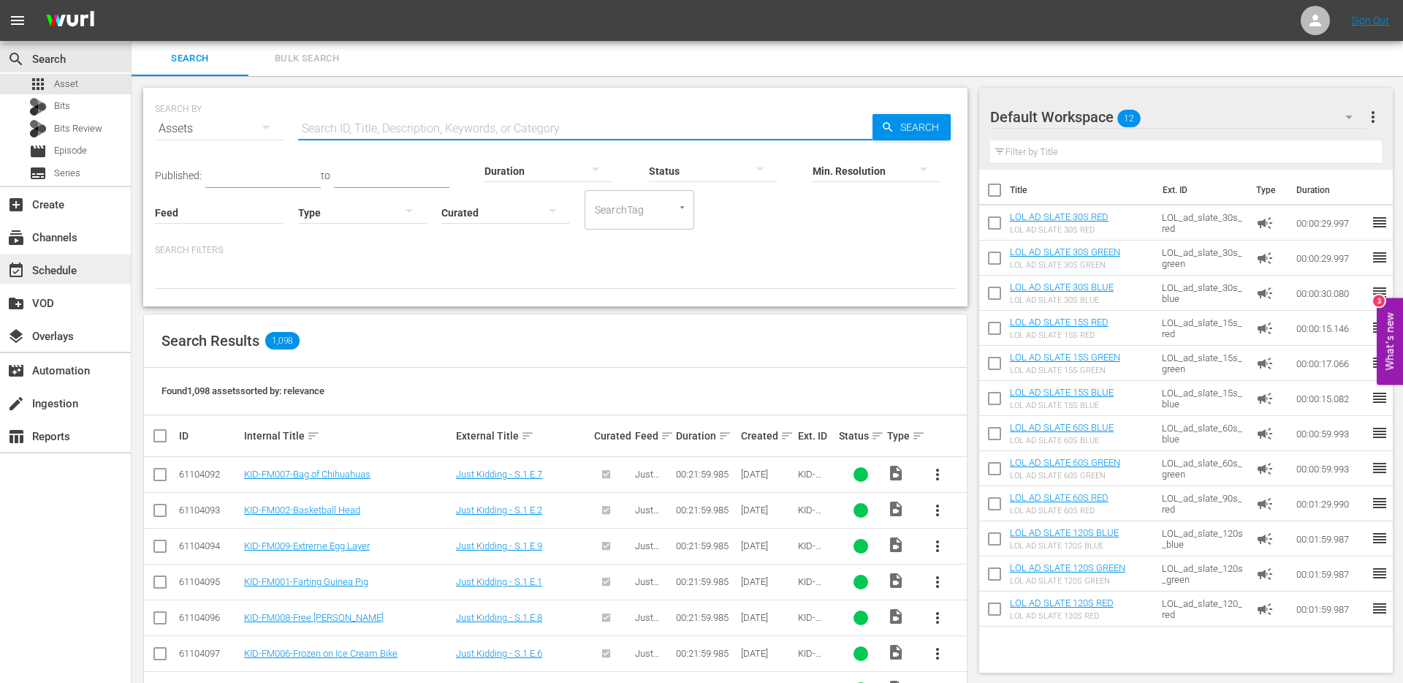
click at [41, 259] on div "event_available Schedule" at bounding box center [65, 268] width 131 height 29
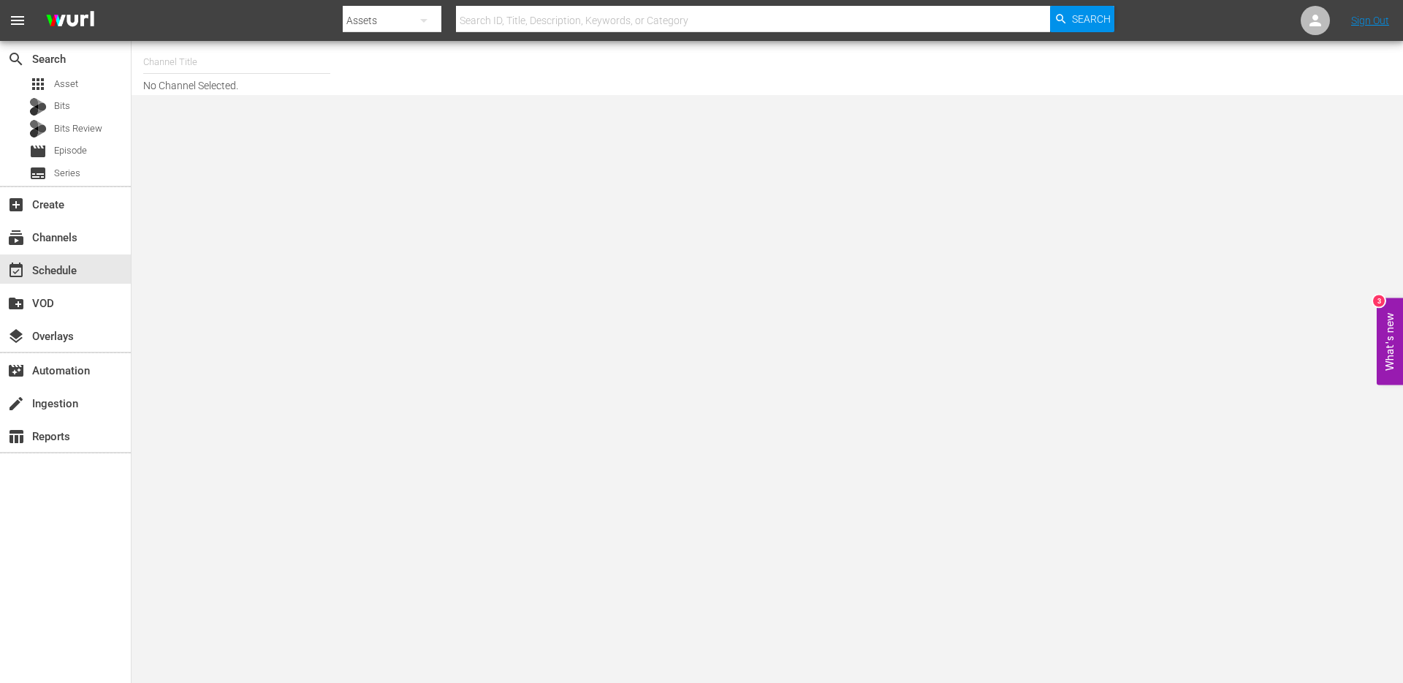
click at [221, 53] on input "text" at bounding box center [236, 62] width 187 height 35
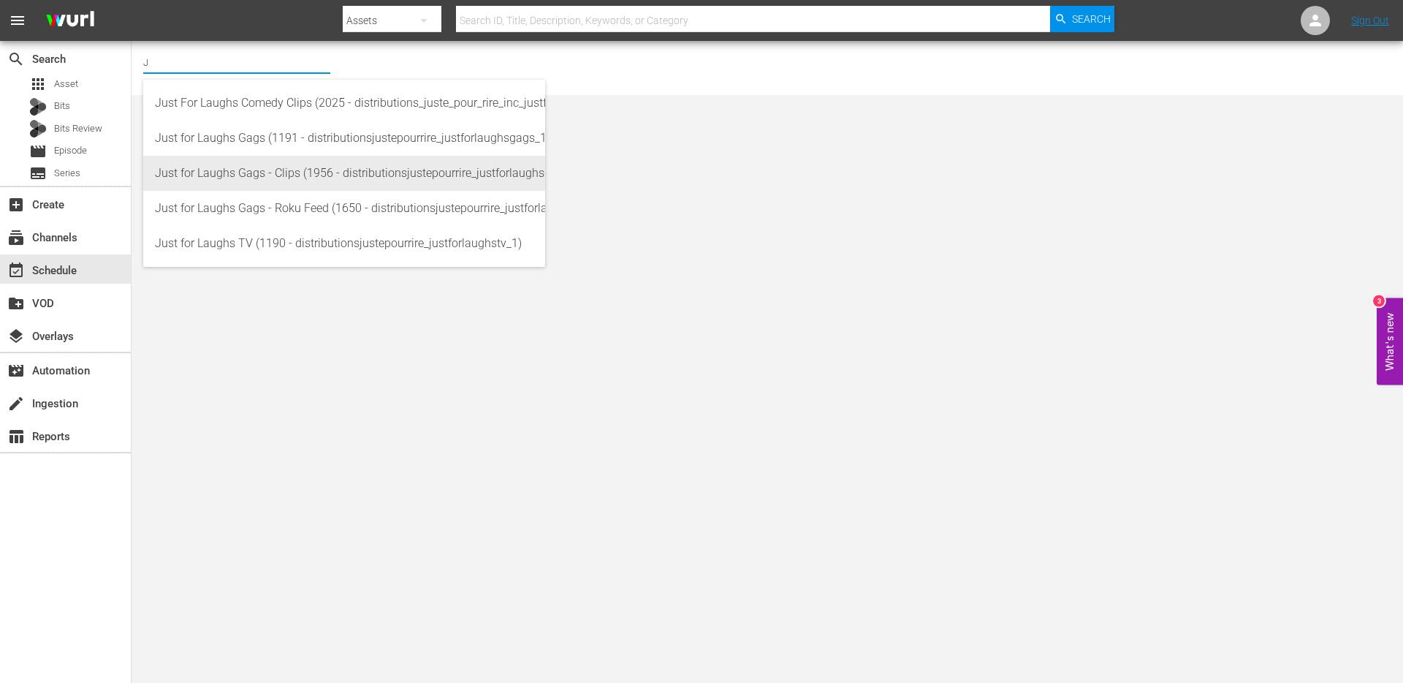
click at [282, 164] on div "Just for Laughs Gags - Clips (1956 - distributionsjustepourrire_justforlaughsga…" at bounding box center [344, 173] width 379 height 35
type input "Just for Laughs Gags - Clips (1956 - distributionsjustepourrire_justforlaughsga…"
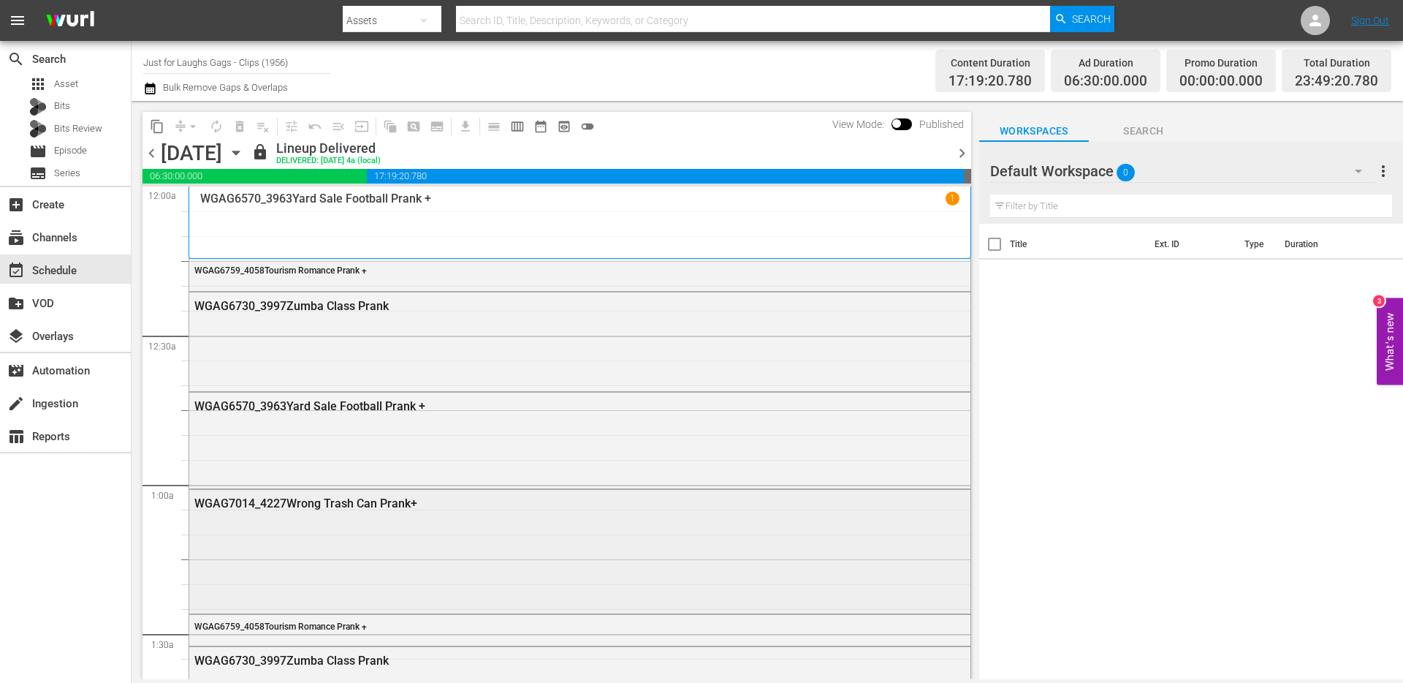
click at [312, 505] on div "WGAG7014_4227Wrong Trash Can Prank+" at bounding box center [539, 503] width 691 height 14
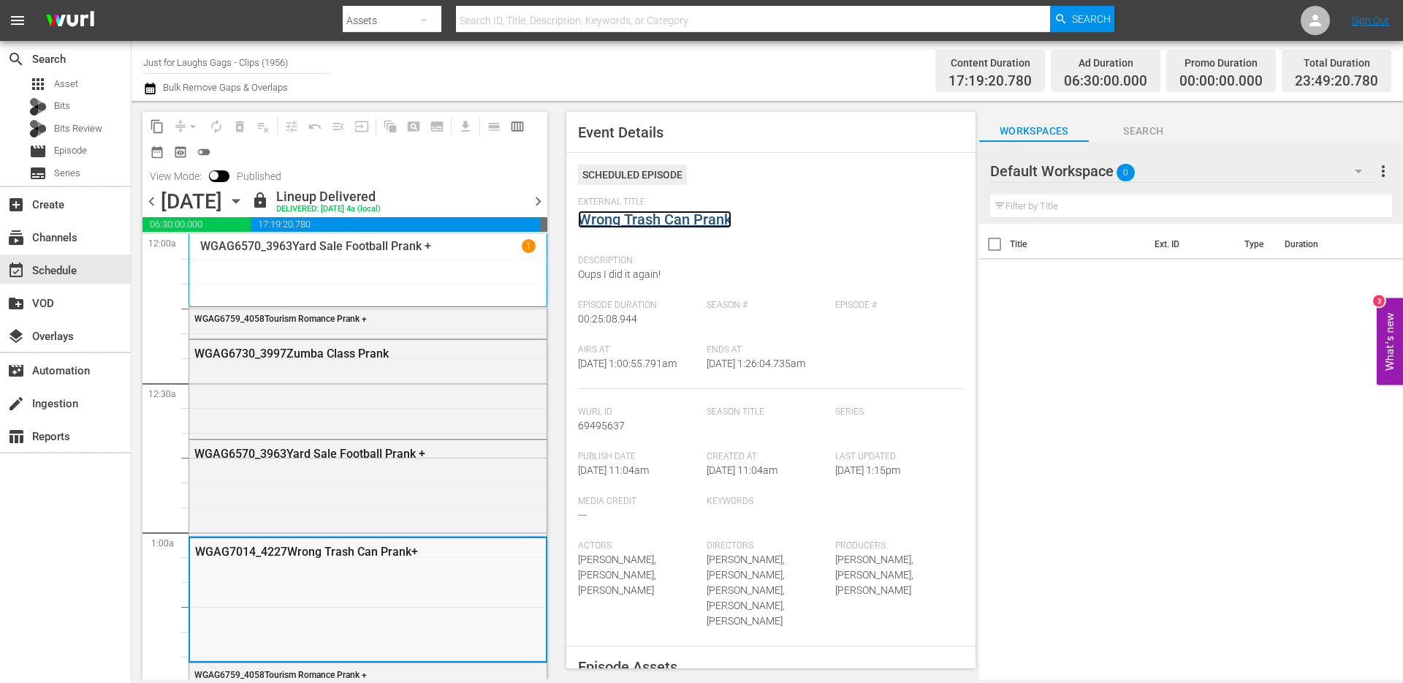
click at [699, 222] on link "Wrong Trash Can Prank" at bounding box center [654, 219] width 153 height 18
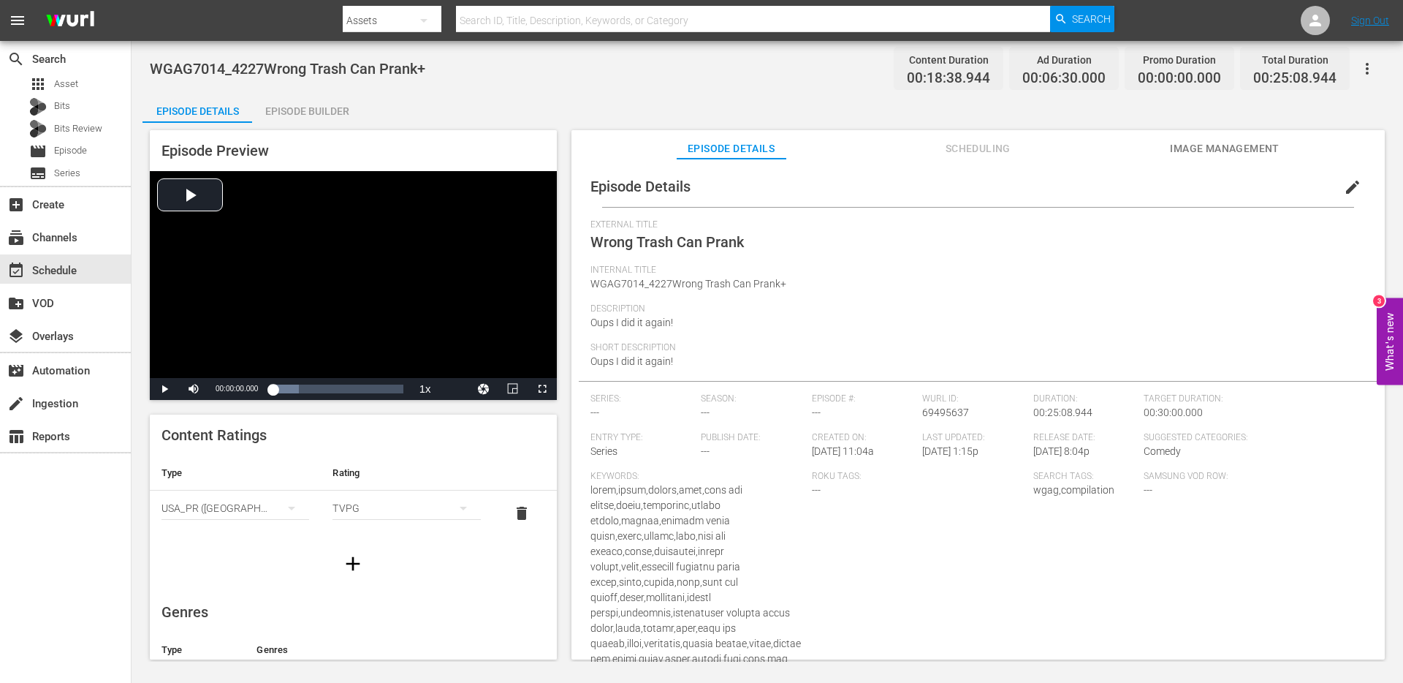
click at [313, 107] on div "Episode Builder" at bounding box center [307, 111] width 110 height 35
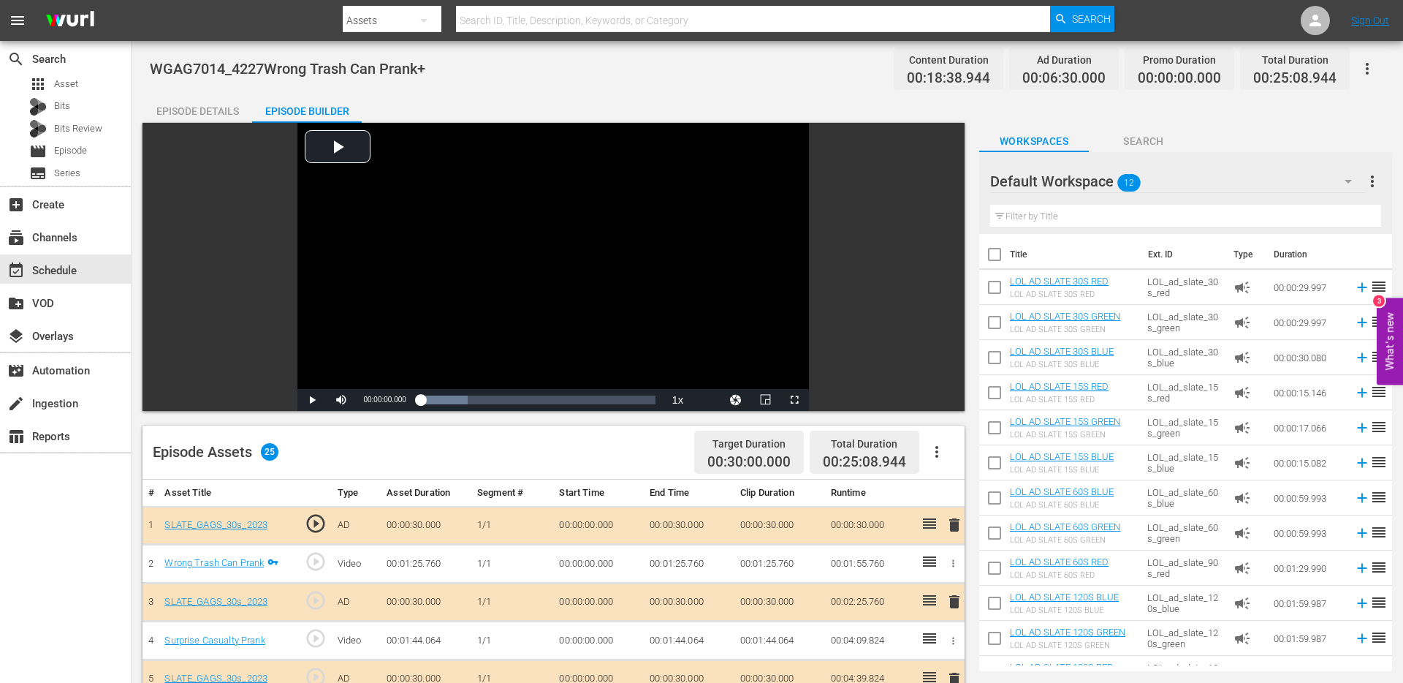
click at [208, 110] on div "Episode Details" at bounding box center [198, 111] width 110 height 35
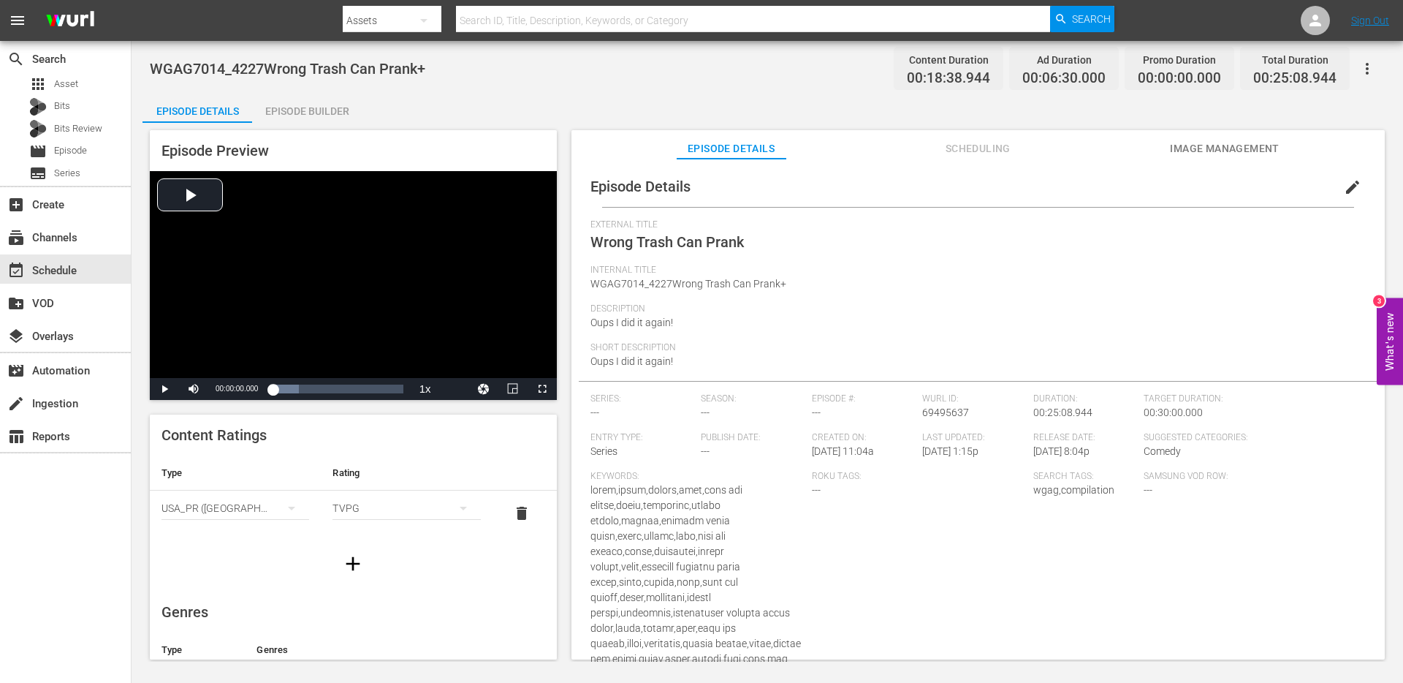
click at [295, 71] on span "WGAG7014_4227Wrong Trash Can Prank+" at bounding box center [288, 69] width 276 height 18
click at [420, 72] on span "WGAG7014_4227Wrong Trash Can Prank+" at bounding box center [288, 69] width 276 height 18
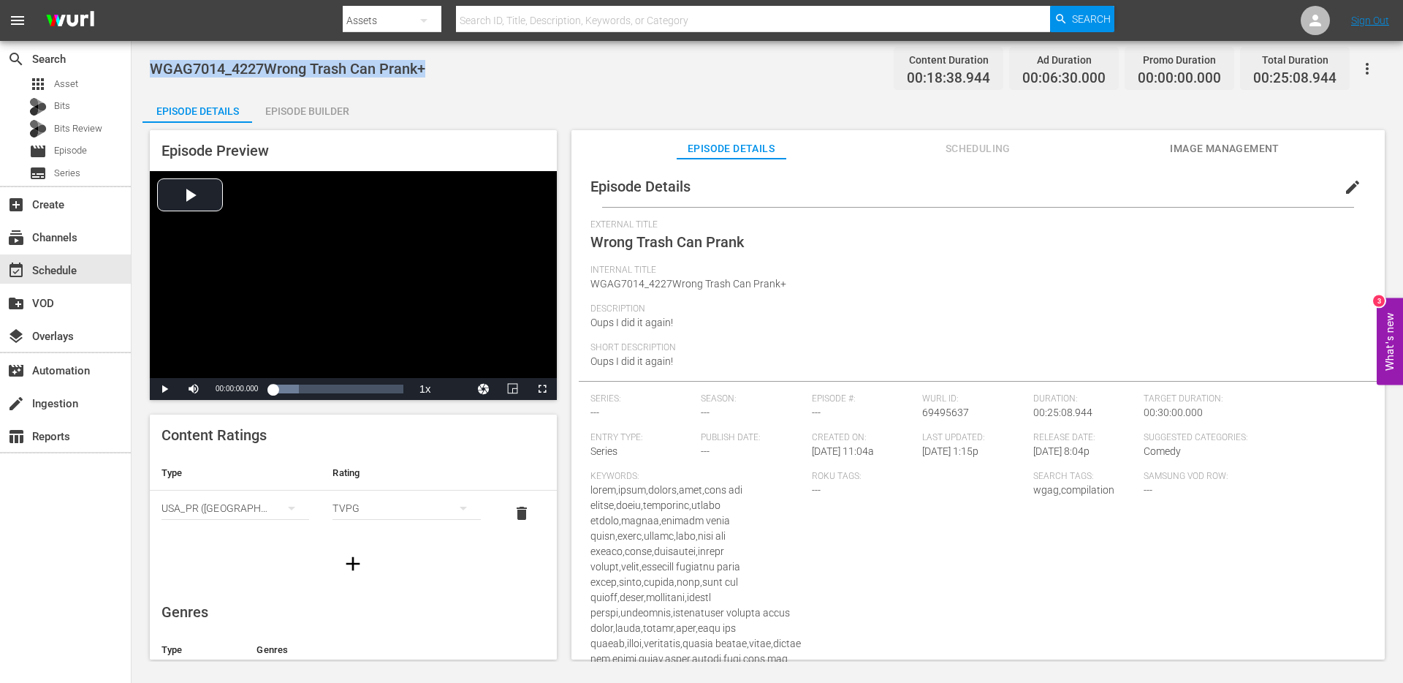
click at [420, 72] on span "WGAG7014_4227Wrong Trash Can Prank+" at bounding box center [288, 69] width 276 height 18
click at [79, 276] on div "event_available Schedule" at bounding box center [65, 268] width 131 height 29
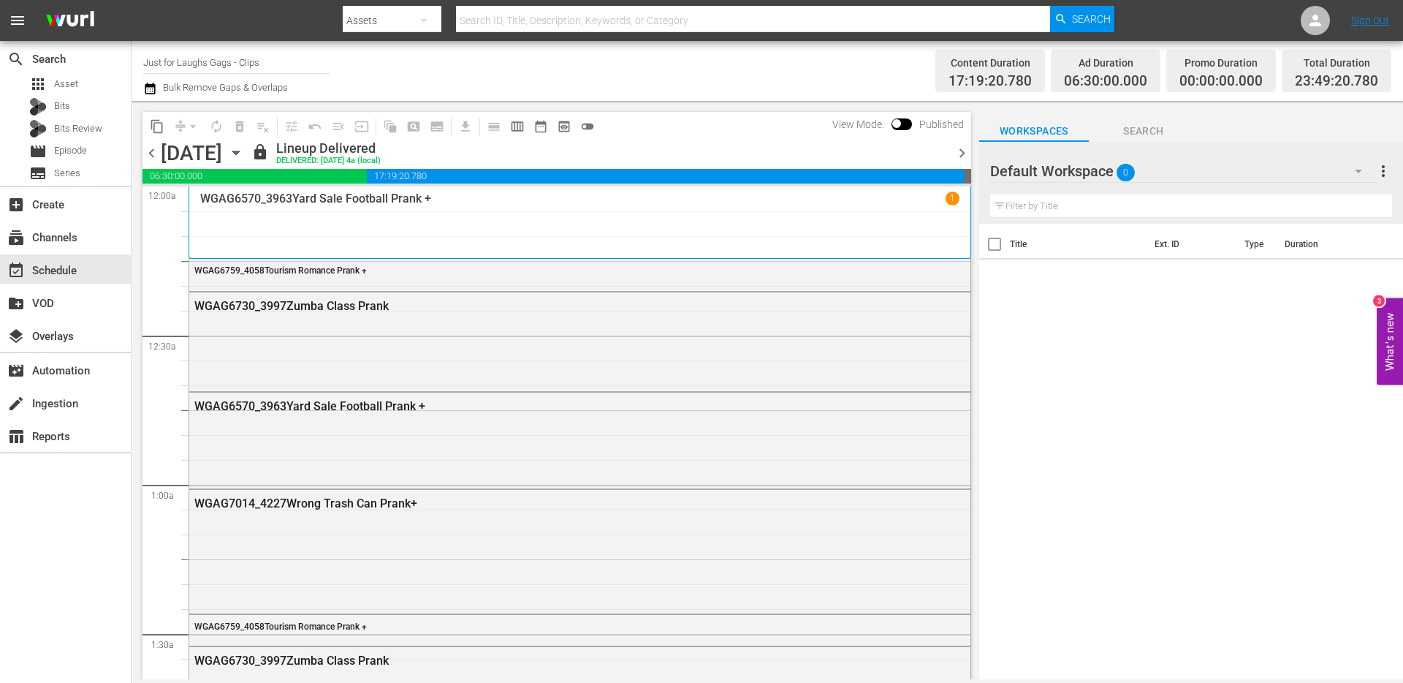
click at [302, 219] on div "WGAG6570_3963Yard Sale Football Prank + 1" at bounding box center [579, 221] width 759 height 61
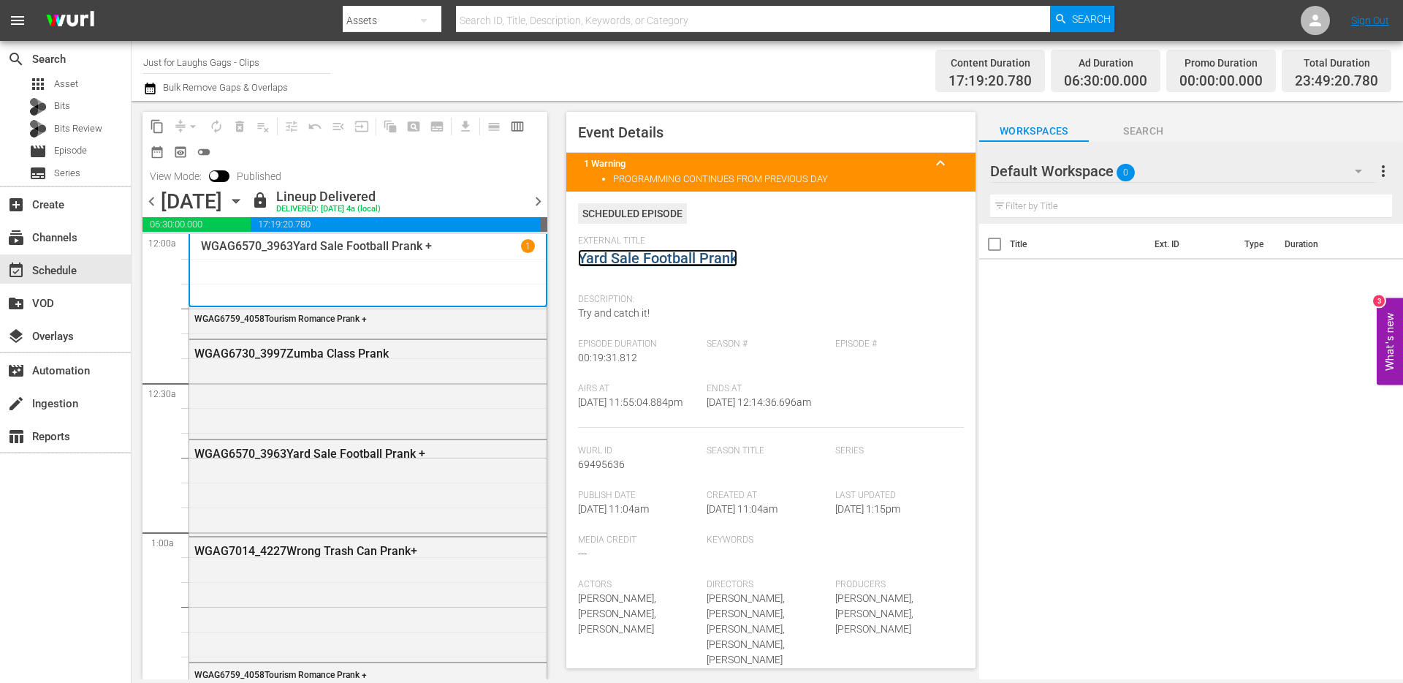
click at [682, 262] on link "Yard Sale Football Prank" at bounding box center [657, 258] width 159 height 18
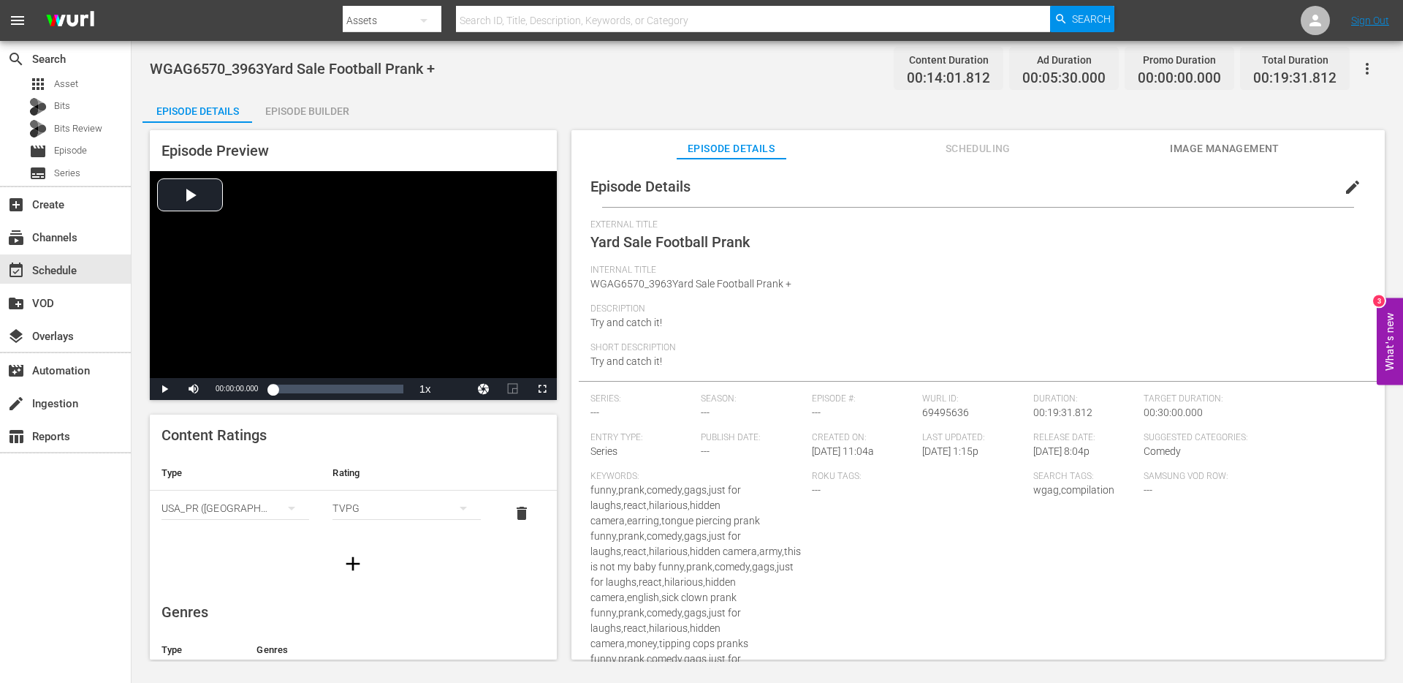
click at [319, 107] on div "Episode Builder" at bounding box center [307, 111] width 110 height 35
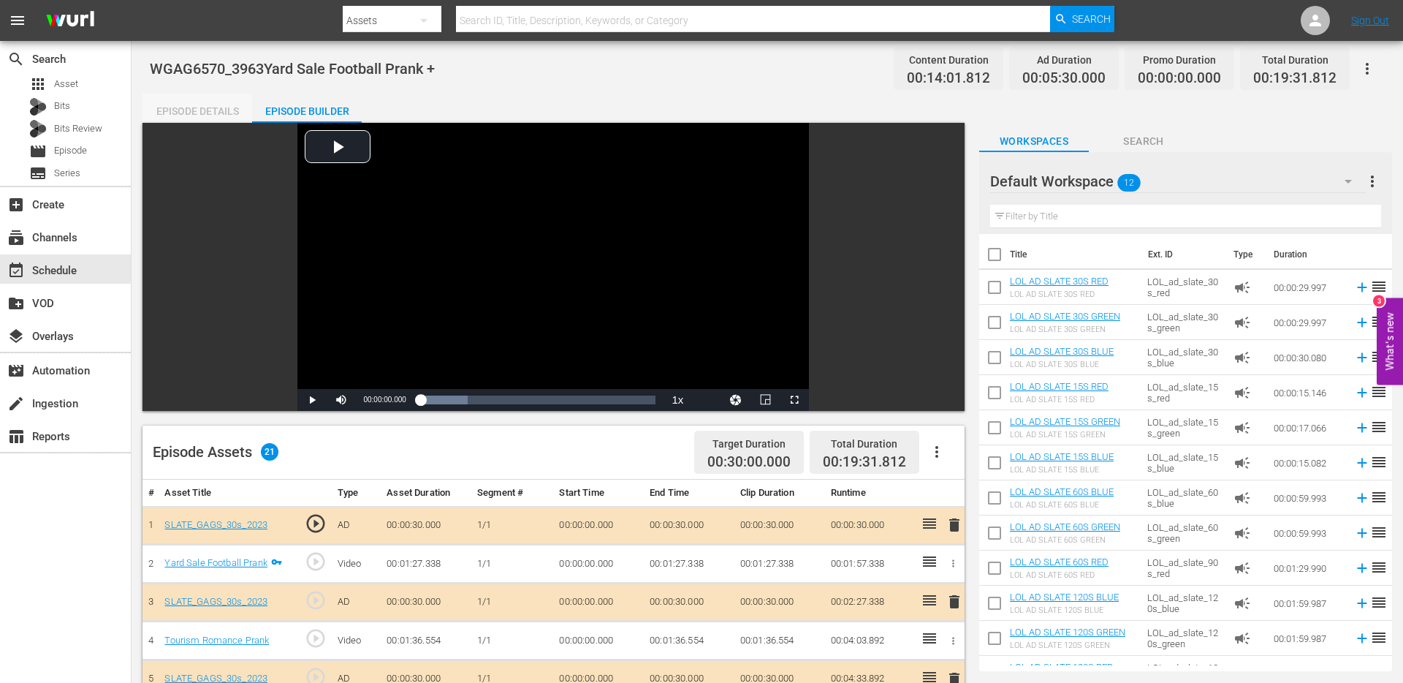
click at [207, 118] on div "Episode Details" at bounding box center [198, 111] width 110 height 35
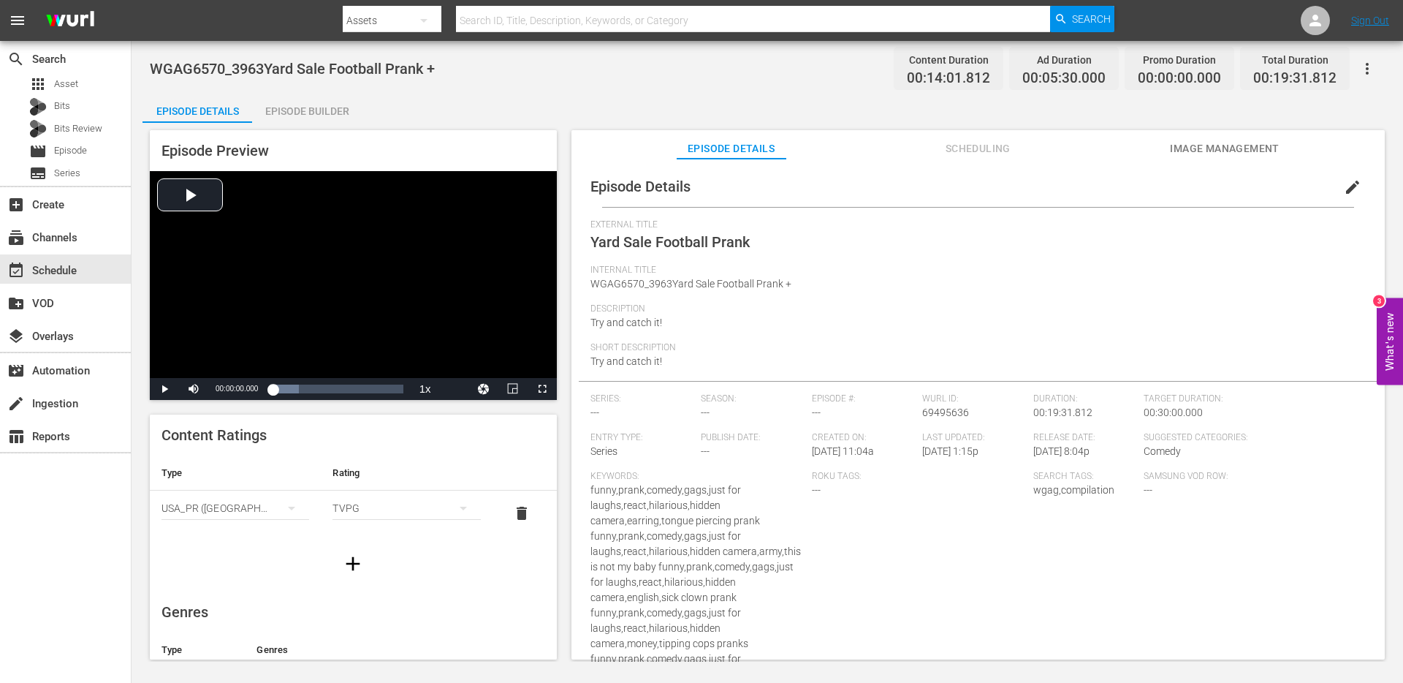
click at [409, 67] on span "WGAG6570_3963Yard Sale Football Prank +" at bounding box center [292, 69] width 285 height 18
click at [679, 284] on span "WGAG6570_3963Yard Sale Football Prank +" at bounding box center [691, 284] width 201 height 12
click at [1344, 183] on span "edit" at bounding box center [1353, 187] width 18 height 18
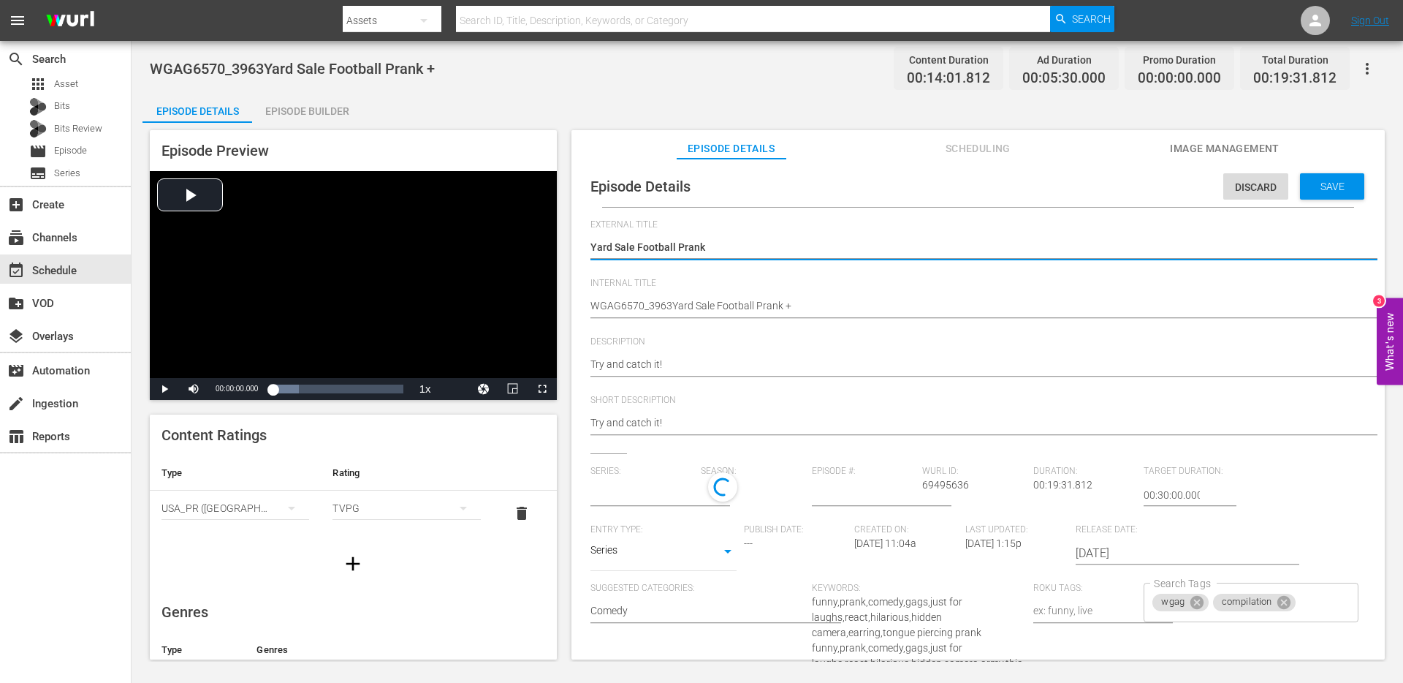
type input "No Series"
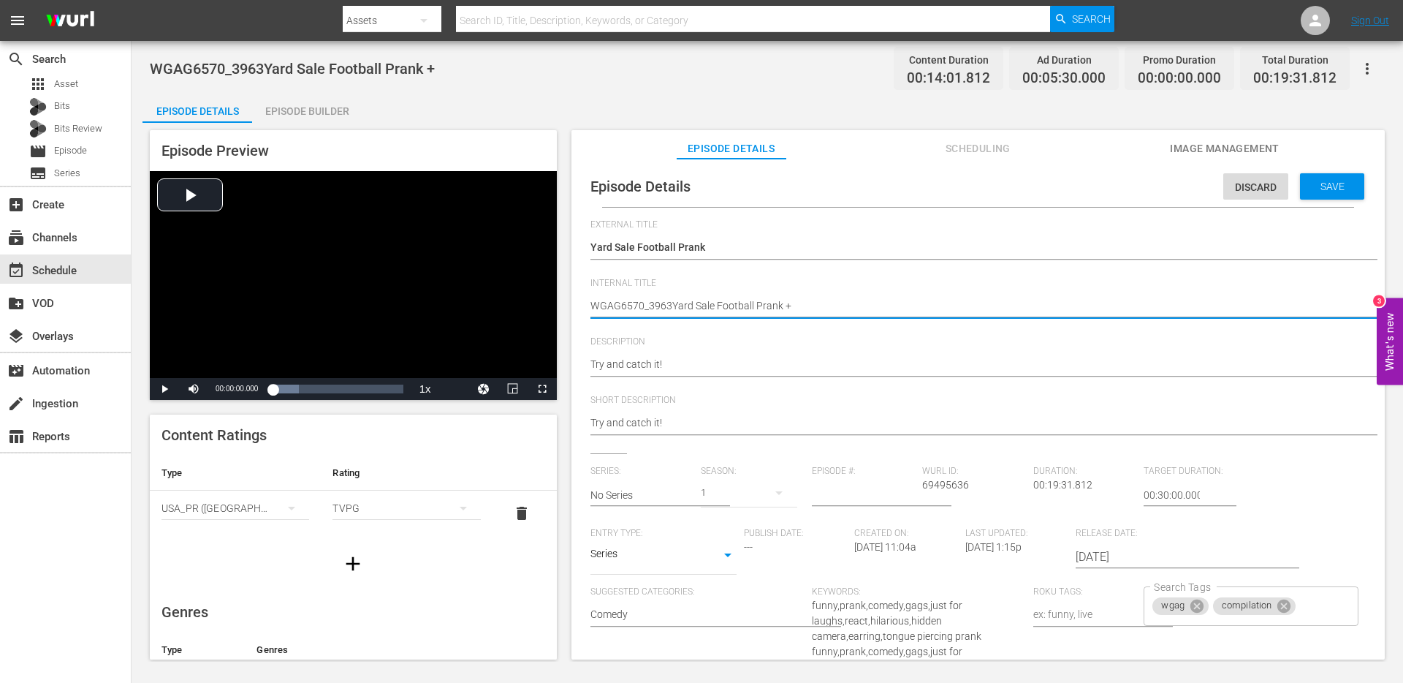
click at [613, 311] on textarea "WGAG6570_3963Yard Sale Football Prank +" at bounding box center [975, 307] width 768 height 18
click at [788, 311] on textarea "WGAG6570_3963Yard Sale Football Prank +" at bounding box center [975, 307] width 768 height 18
click at [1236, 191] on span "Discard" at bounding box center [1255, 187] width 65 height 12
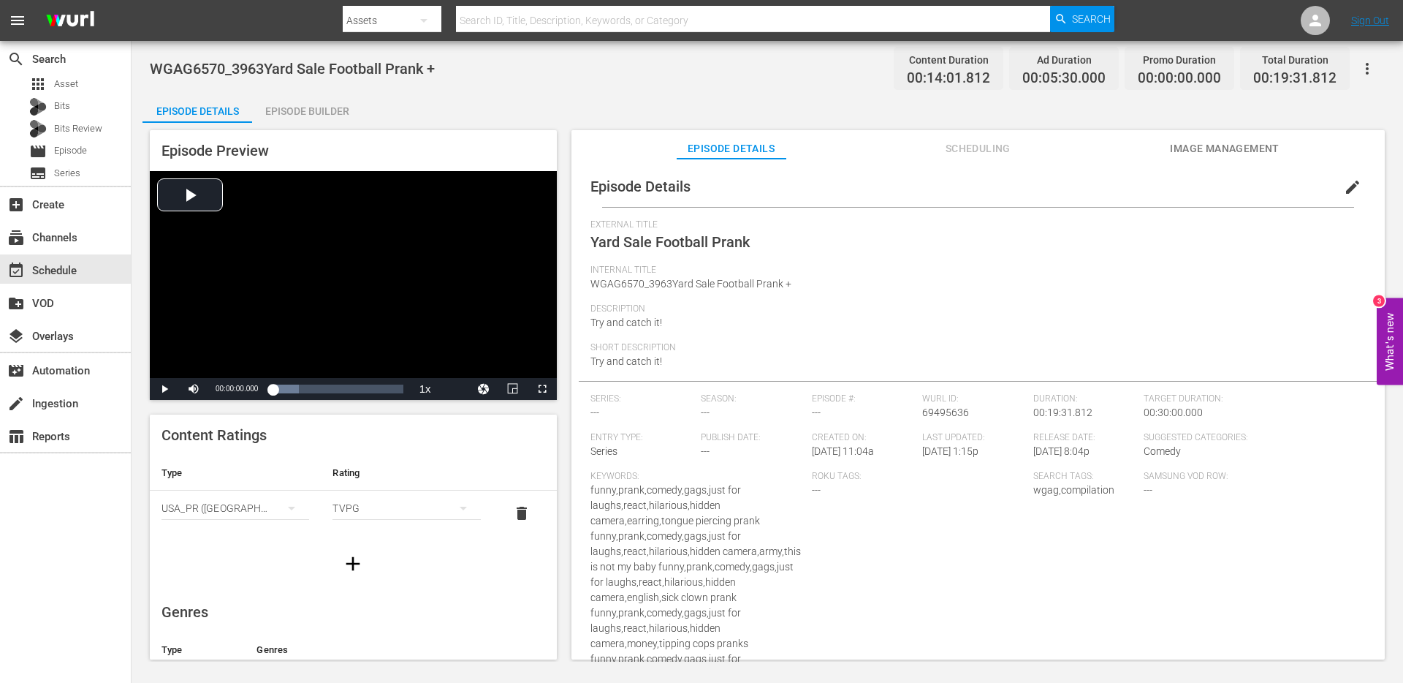
click at [748, 282] on span "WGAG6570_3963Yard Sale Football Prank +" at bounding box center [691, 284] width 201 height 12
click at [1348, 175] on button "edit" at bounding box center [1352, 187] width 35 height 35
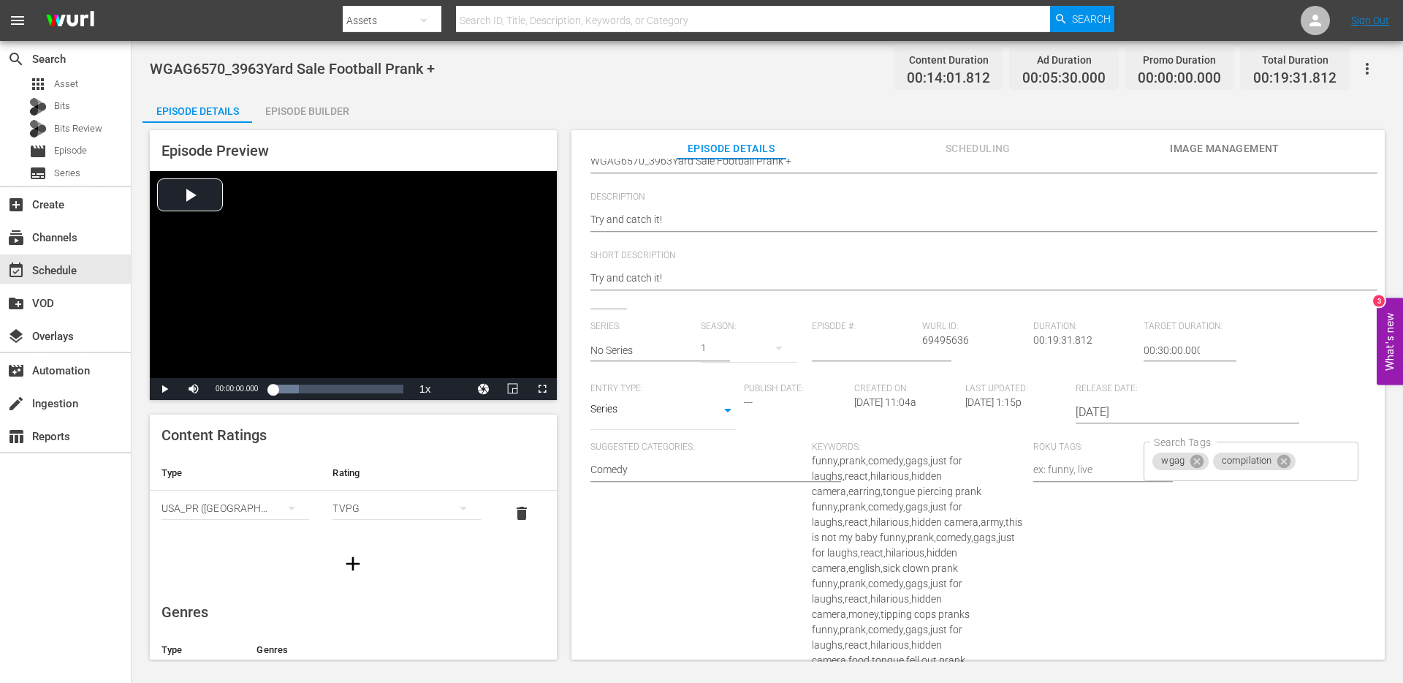
scroll to position [151, 0]
click at [72, 151] on span "Episode" at bounding box center [70, 150] width 33 height 15
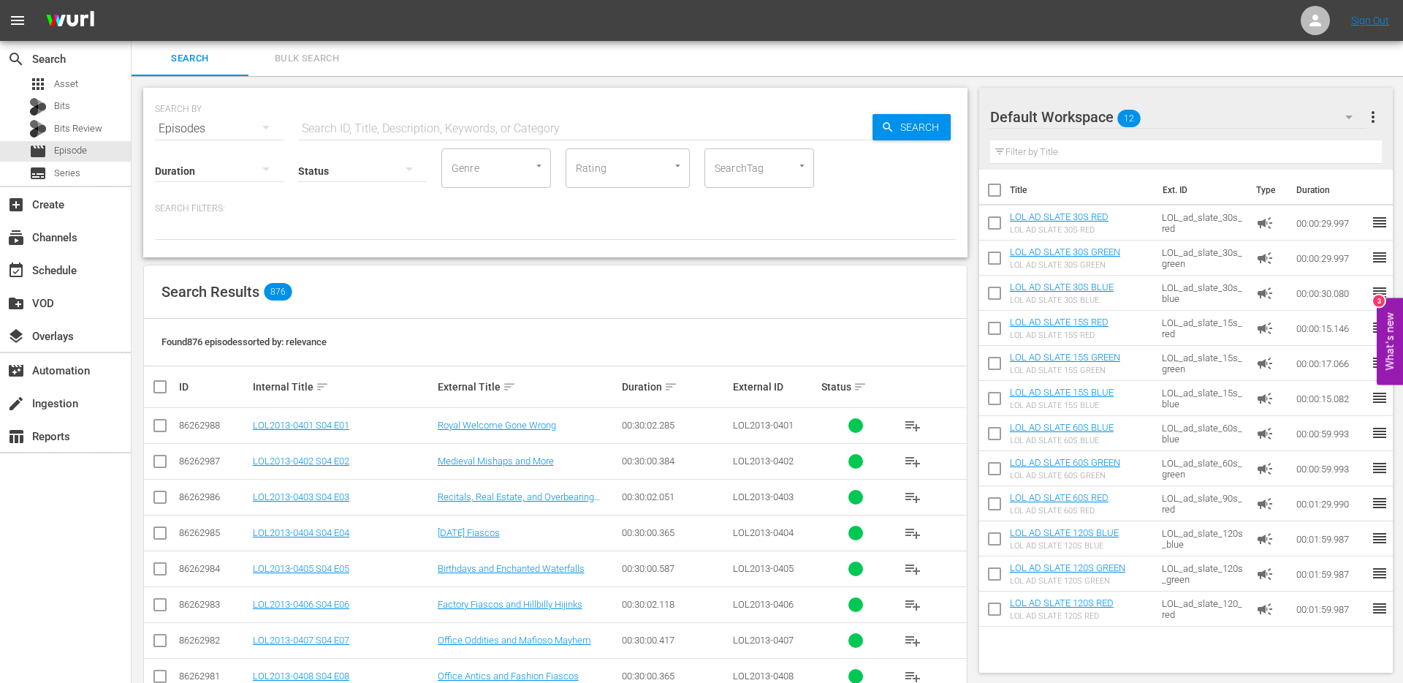
click at [746, 164] on input "SearchTag" at bounding box center [739, 168] width 56 height 26
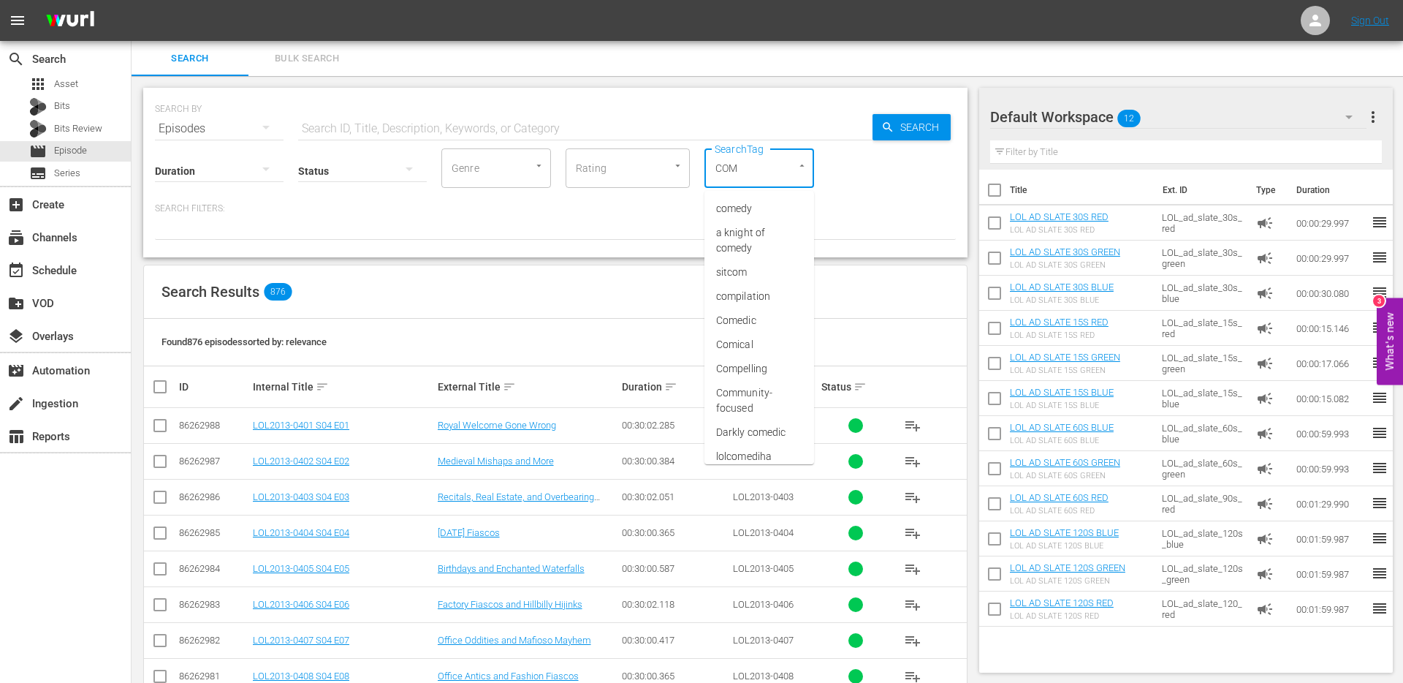
type input "COMP"
click at [757, 215] on span "compilation" at bounding box center [743, 208] width 54 height 15
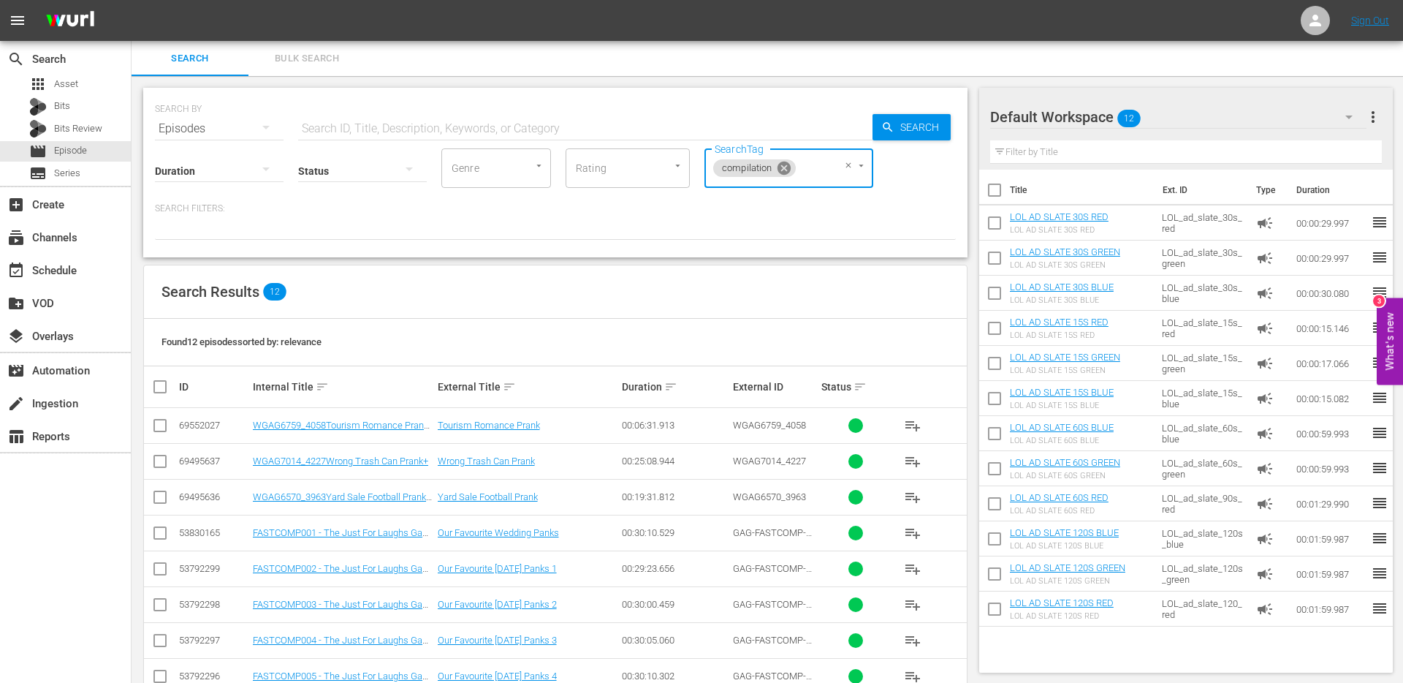
click at [788, 167] on icon at bounding box center [784, 168] width 13 height 13
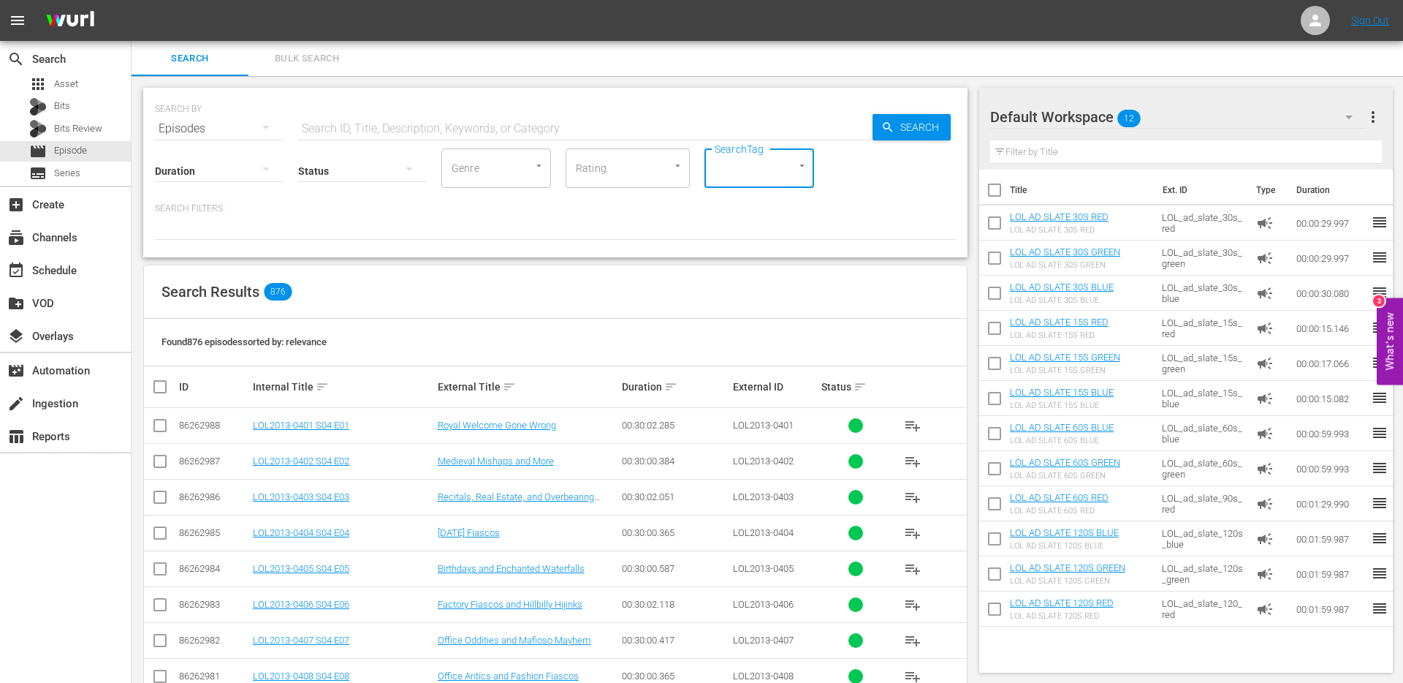
click at [412, 125] on input "text" at bounding box center [585, 128] width 574 height 35
click at [760, 175] on input "SearchTag" at bounding box center [739, 168] width 56 height 26
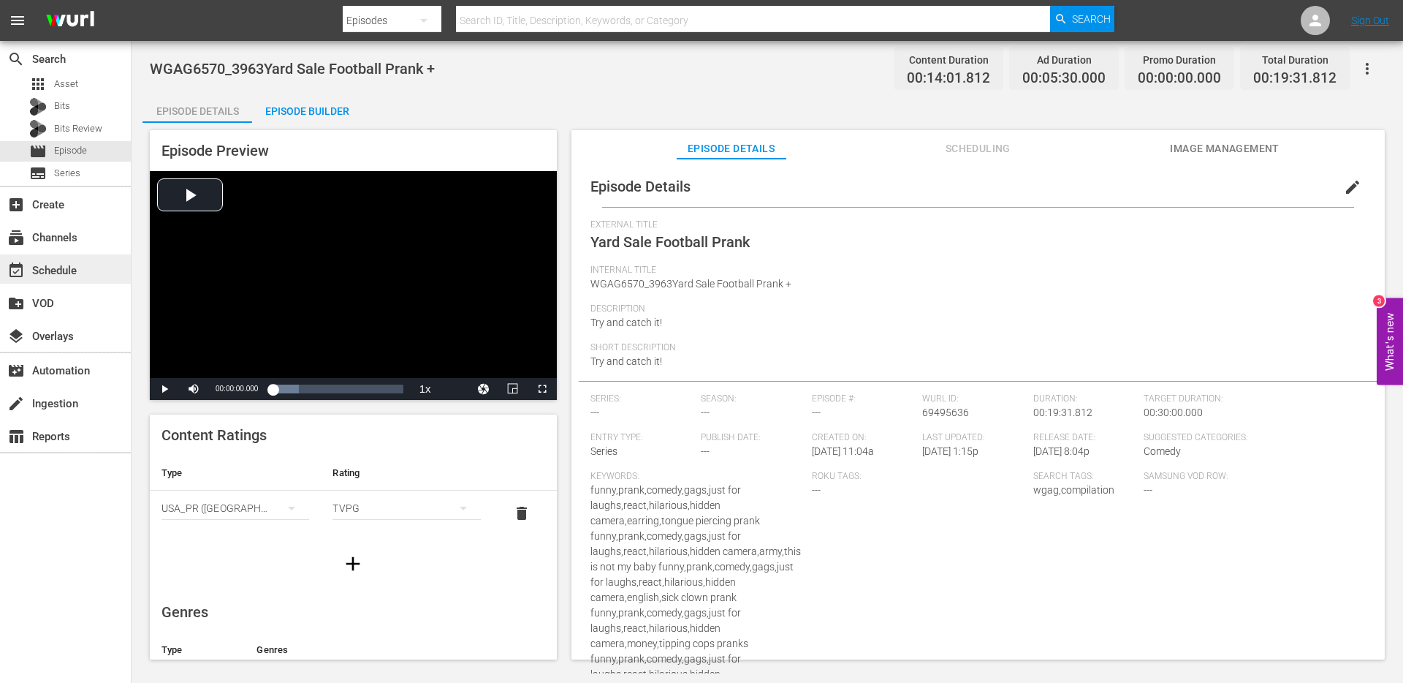
click at [61, 273] on div "event_available Schedule" at bounding box center [41, 268] width 82 height 13
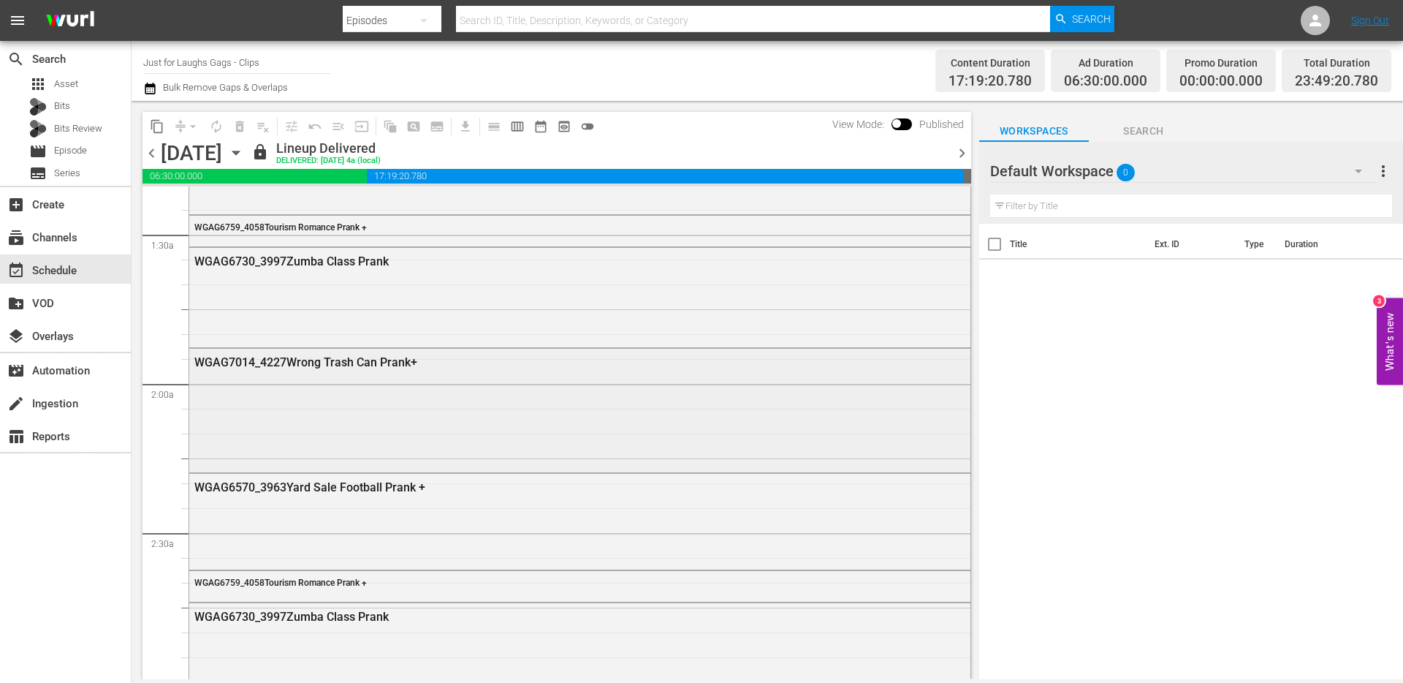
scroll to position [398, 0]
click at [302, 490] on div "WGAG6570_3963Yard Sale Football Prank +" at bounding box center [539, 489] width 691 height 14
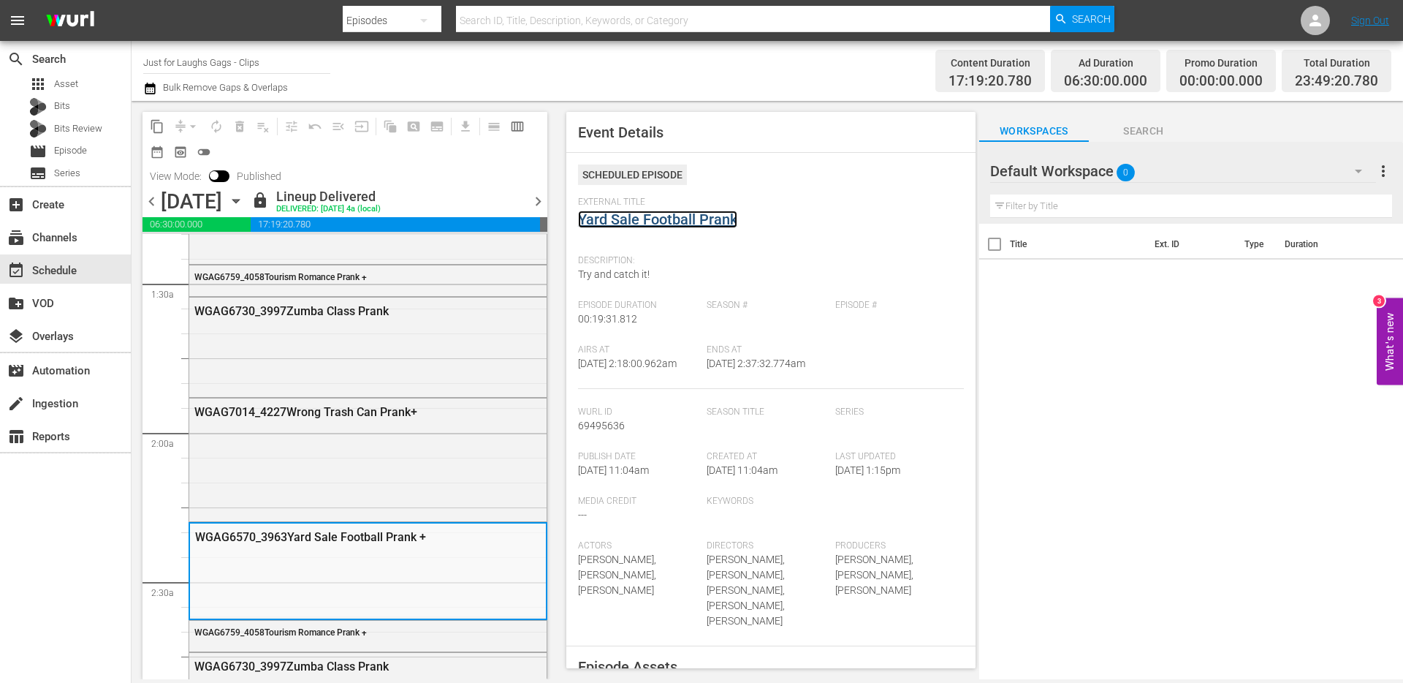
click at [712, 221] on link "Yard Sale Football Prank" at bounding box center [657, 219] width 159 height 18
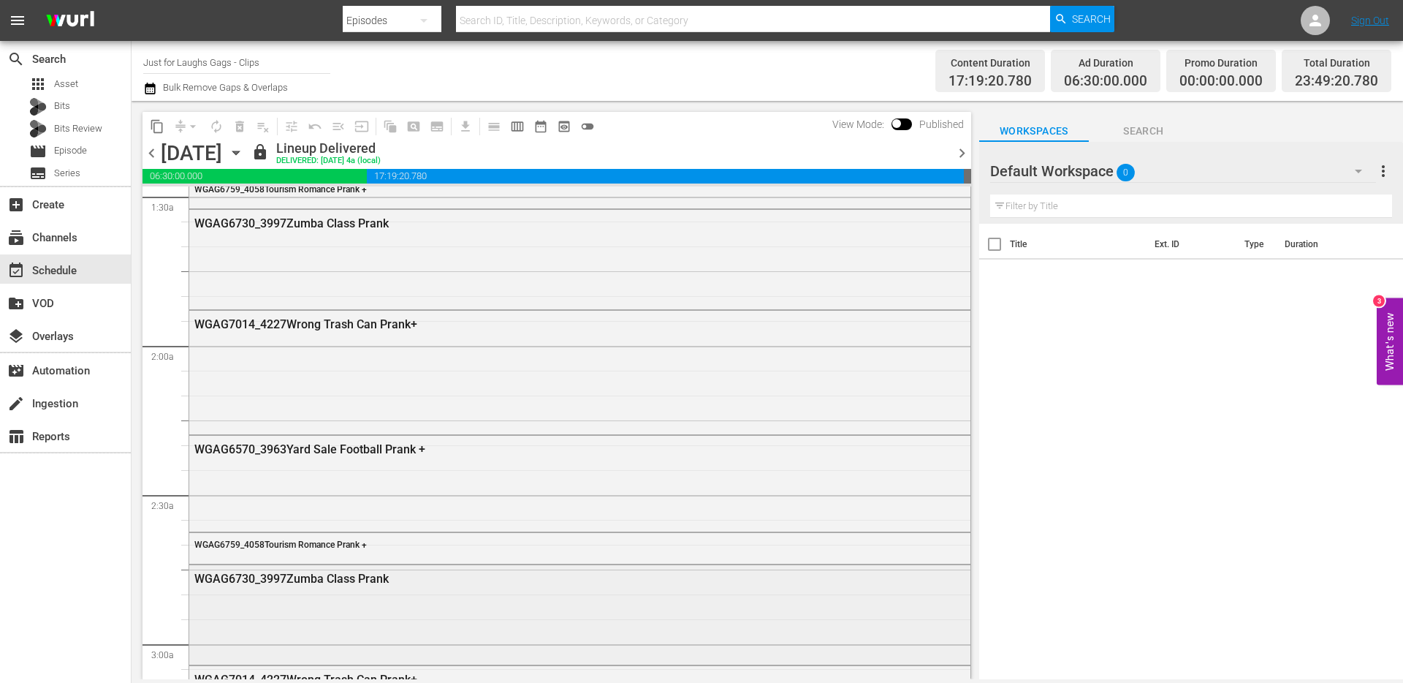
scroll to position [528, 0]
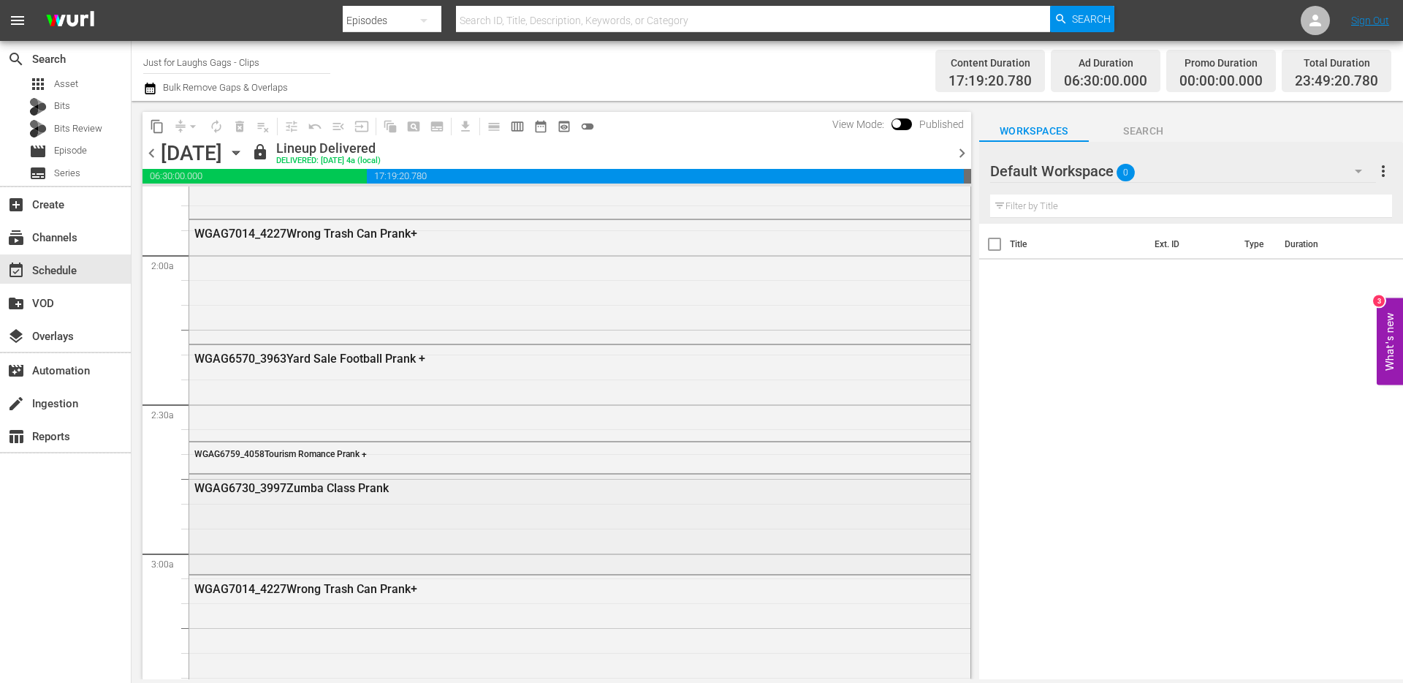
click at [344, 481] on div "WGAG6730_3997Zumba Class Prank" at bounding box center [539, 488] width 691 height 14
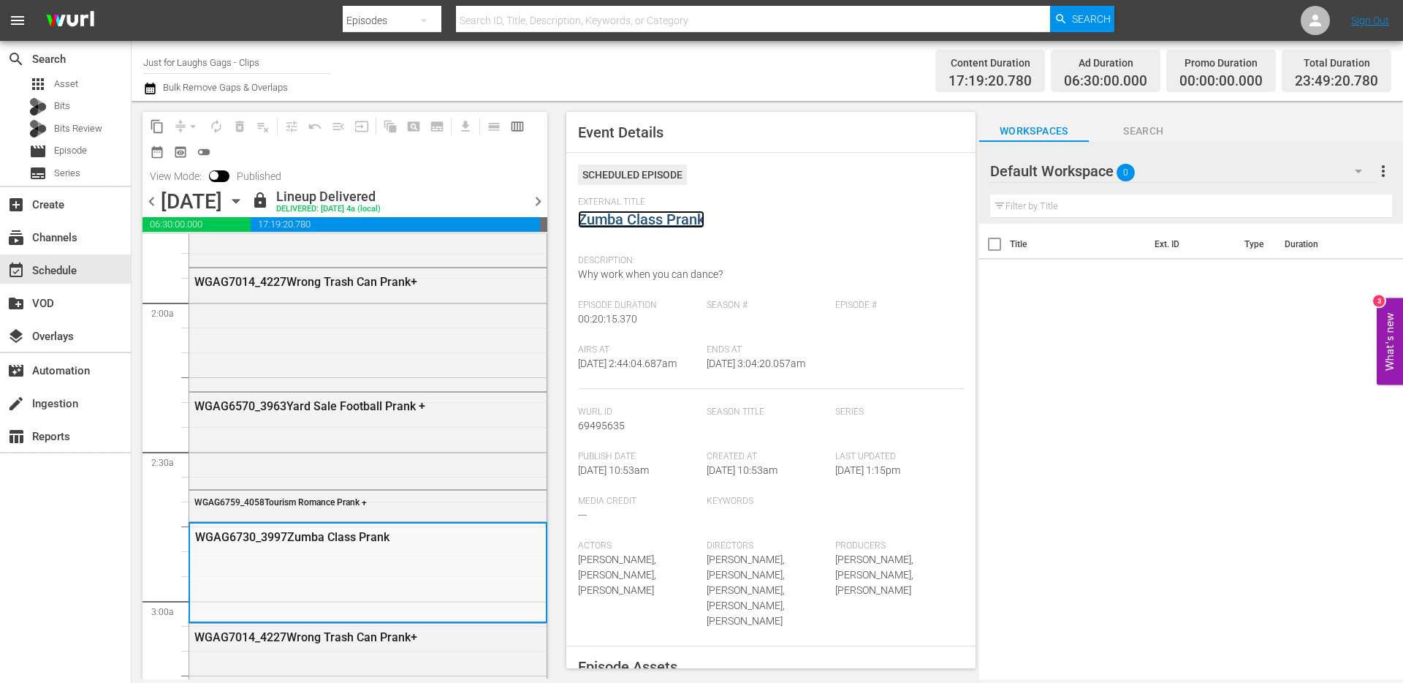
click at [667, 212] on link "Zumba Class Prank" at bounding box center [641, 219] width 126 height 18
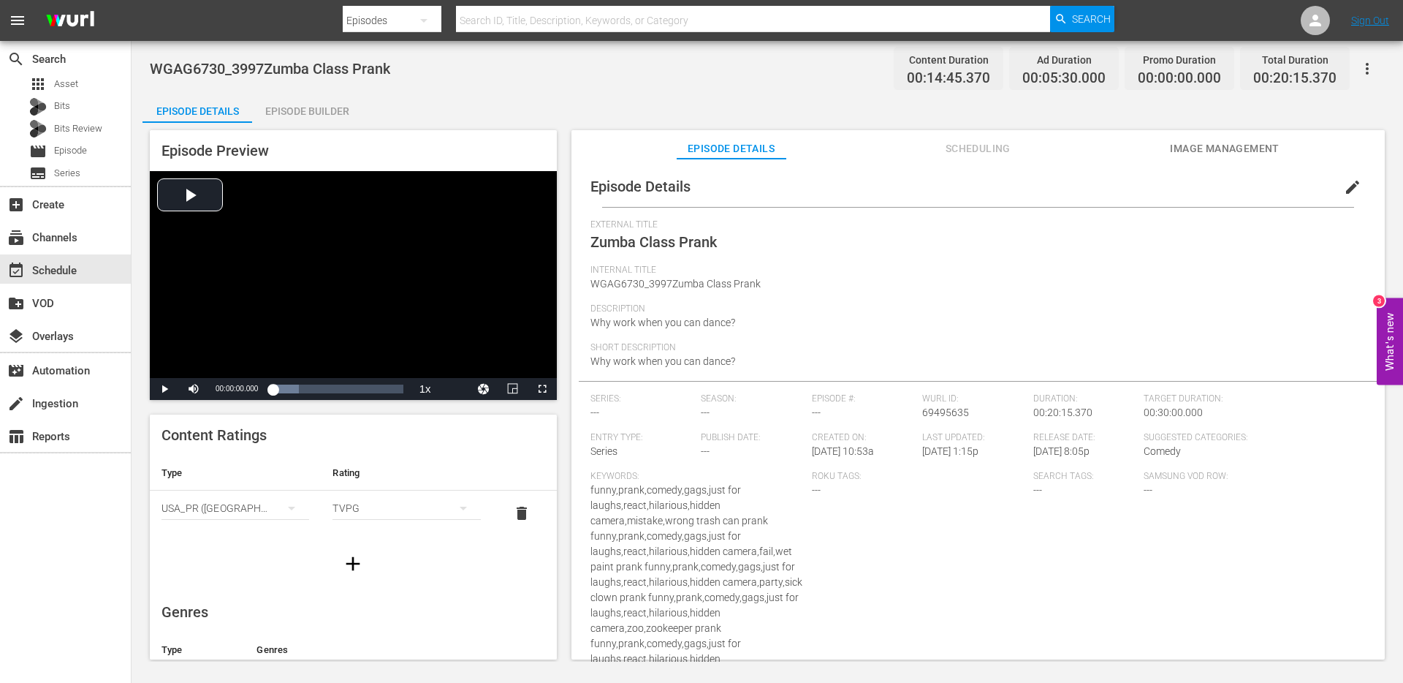
click at [1050, 481] on span "Search Tags:" at bounding box center [1085, 477] width 104 height 12
click at [1354, 178] on button "edit" at bounding box center [1352, 187] width 35 height 35
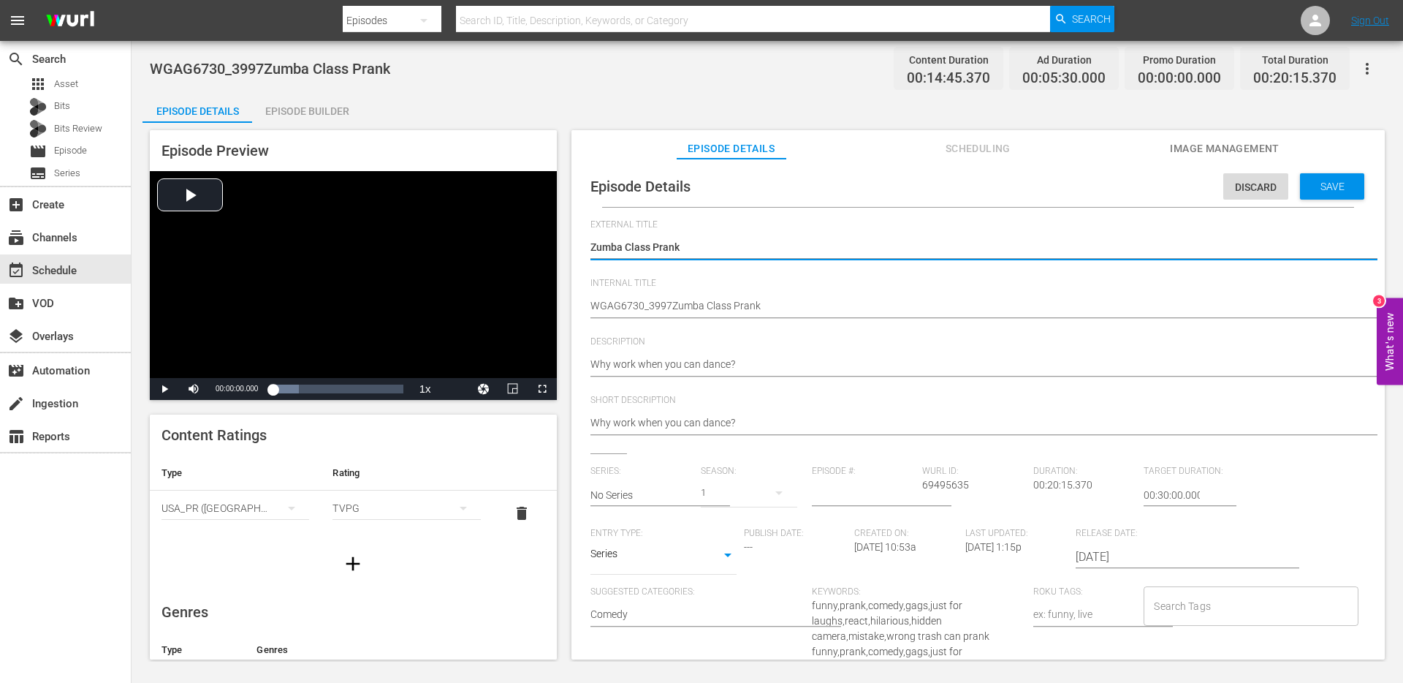
click at [1193, 610] on input "Search Tags" at bounding box center [1239, 606] width 179 height 26
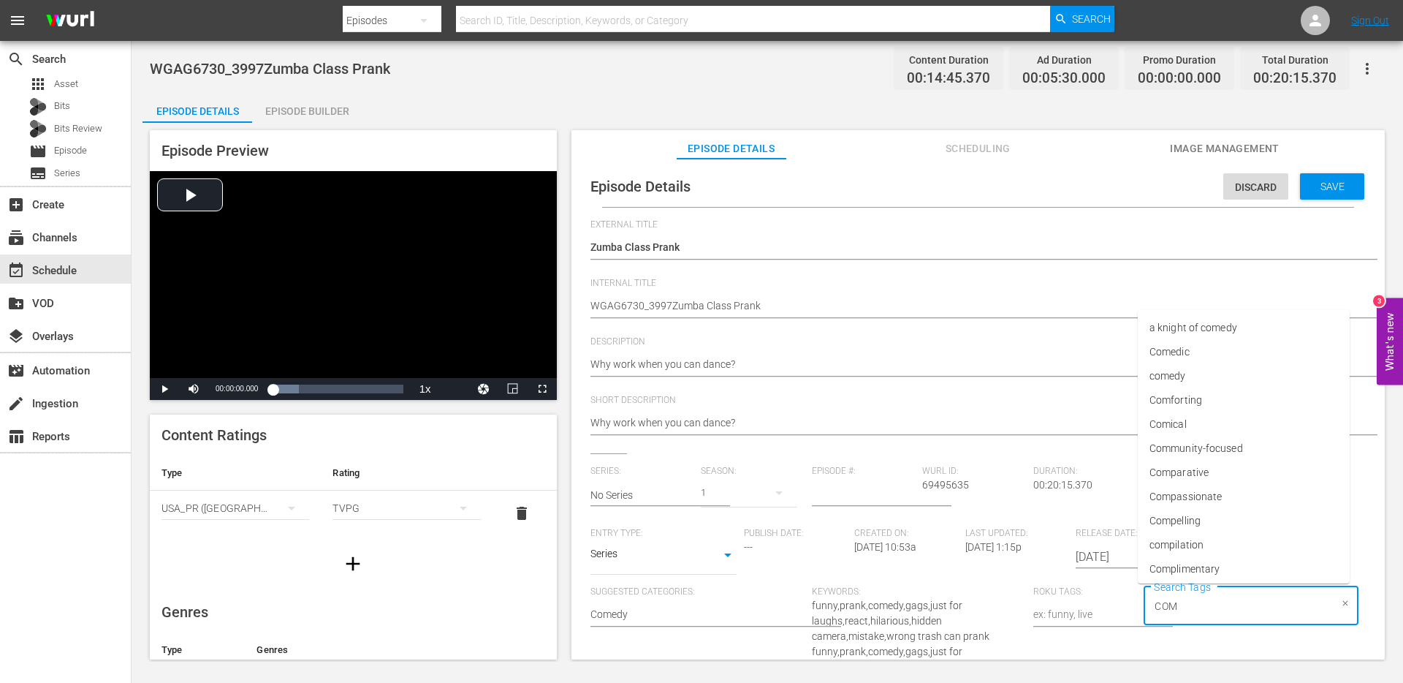
type input "COMP"
click at [1189, 520] on span "compilation" at bounding box center [1177, 516] width 54 height 15
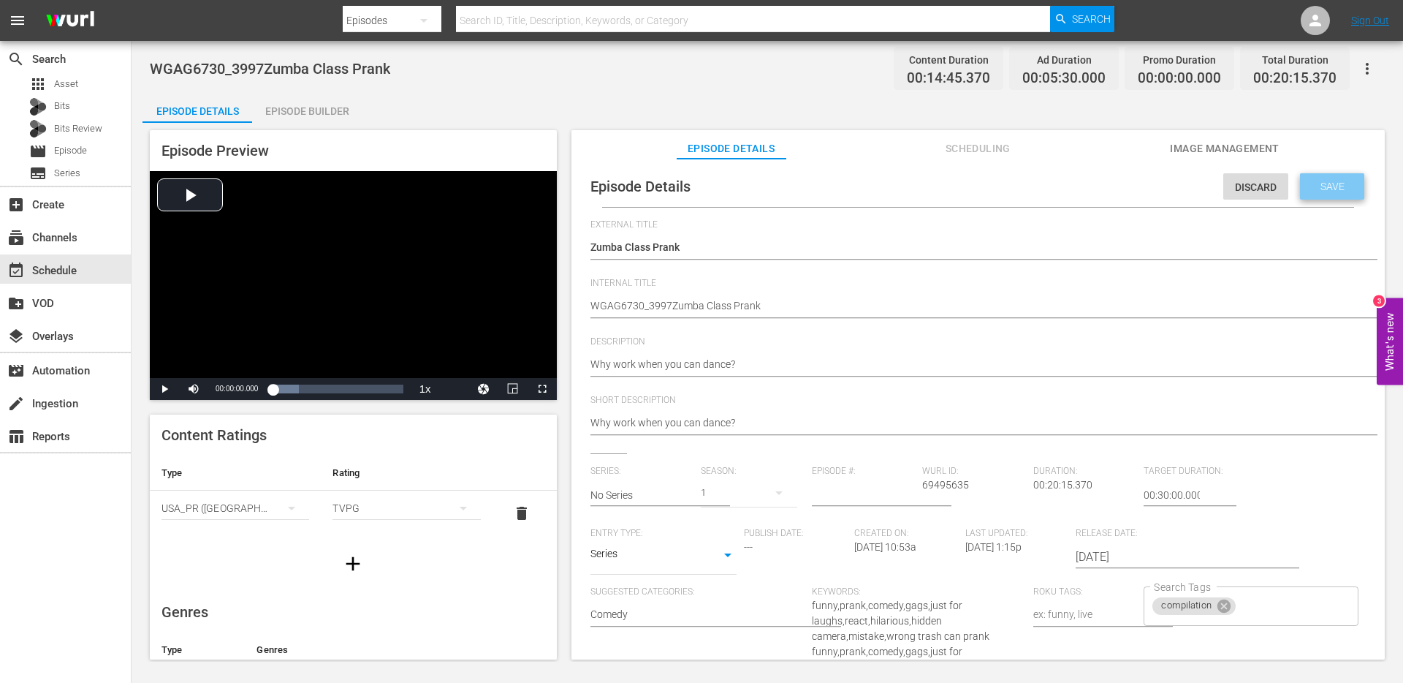
click at [1316, 184] on span "Save" at bounding box center [1333, 187] width 48 height 12
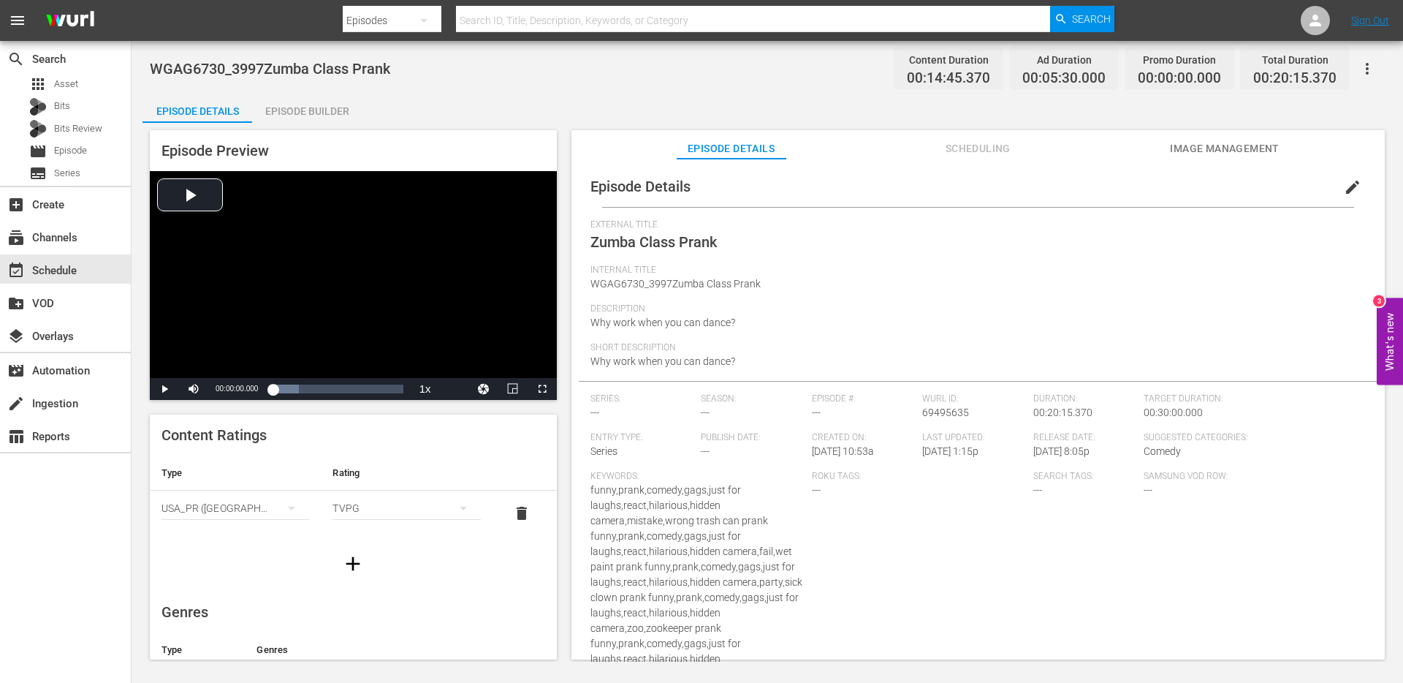
click at [1344, 194] on span "edit" at bounding box center [1353, 187] width 18 height 18
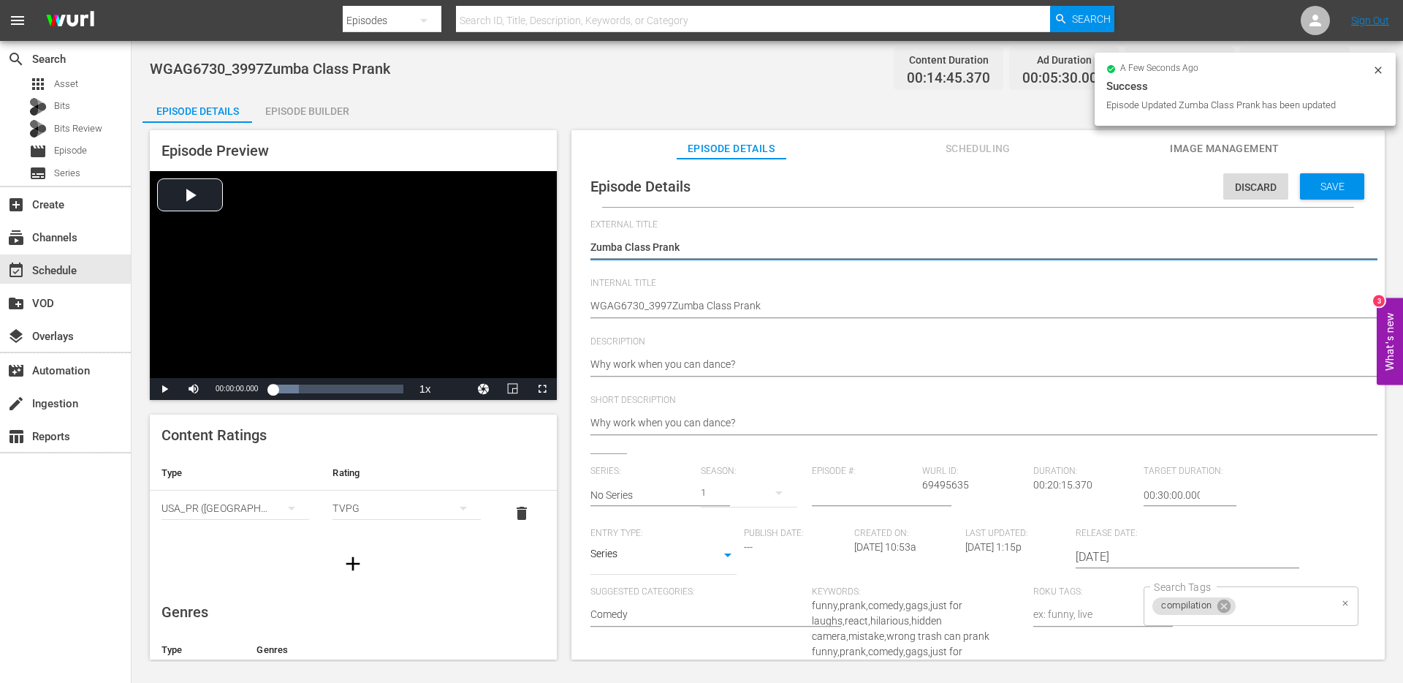
click at [1249, 614] on input "Search Tags" at bounding box center [1284, 606] width 92 height 26
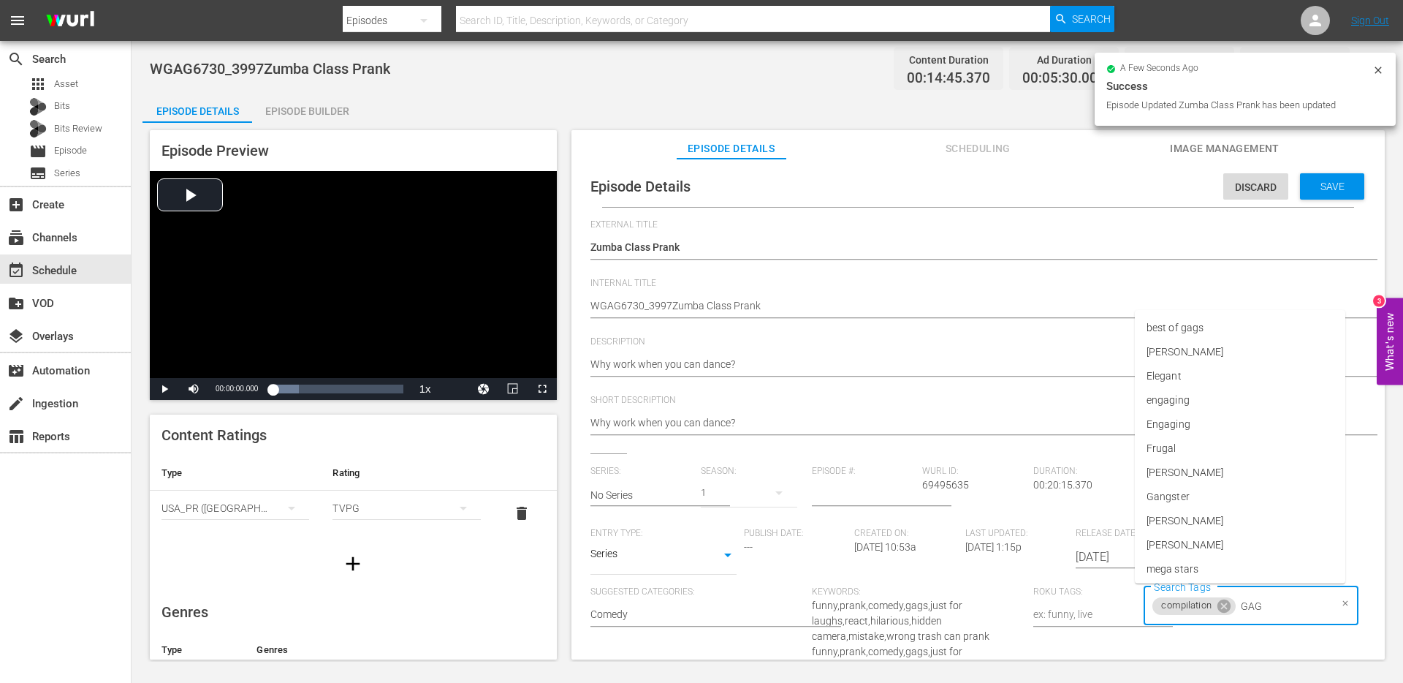
type input "GAGS"
click at [1210, 537] on li "best of gags" at bounding box center [1240, 541] width 210 height 24
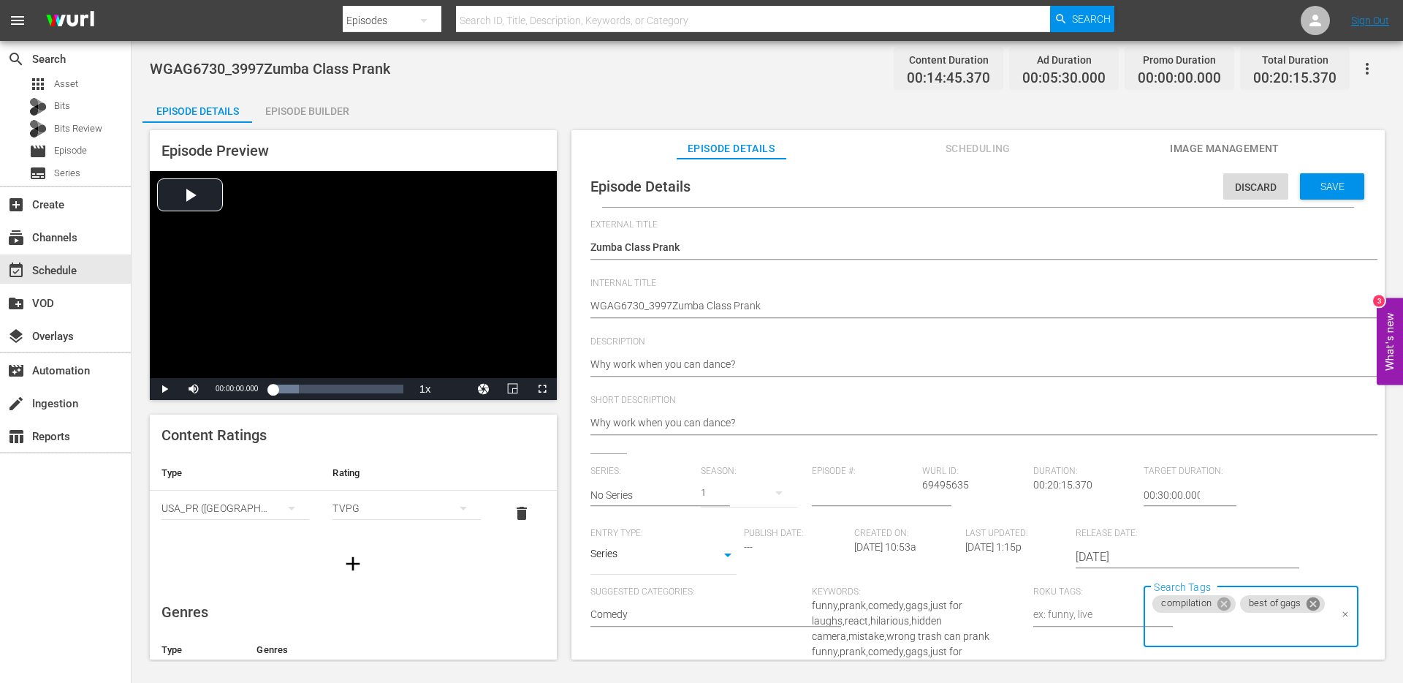
click at [1307, 610] on icon at bounding box center [1313, 603] width 13 height 13
click at [1324, 189] on span "Save" at bounding box center [1333, 187] width 48 height 12
